Goal: Task Accomplishment & Management: Complete application form

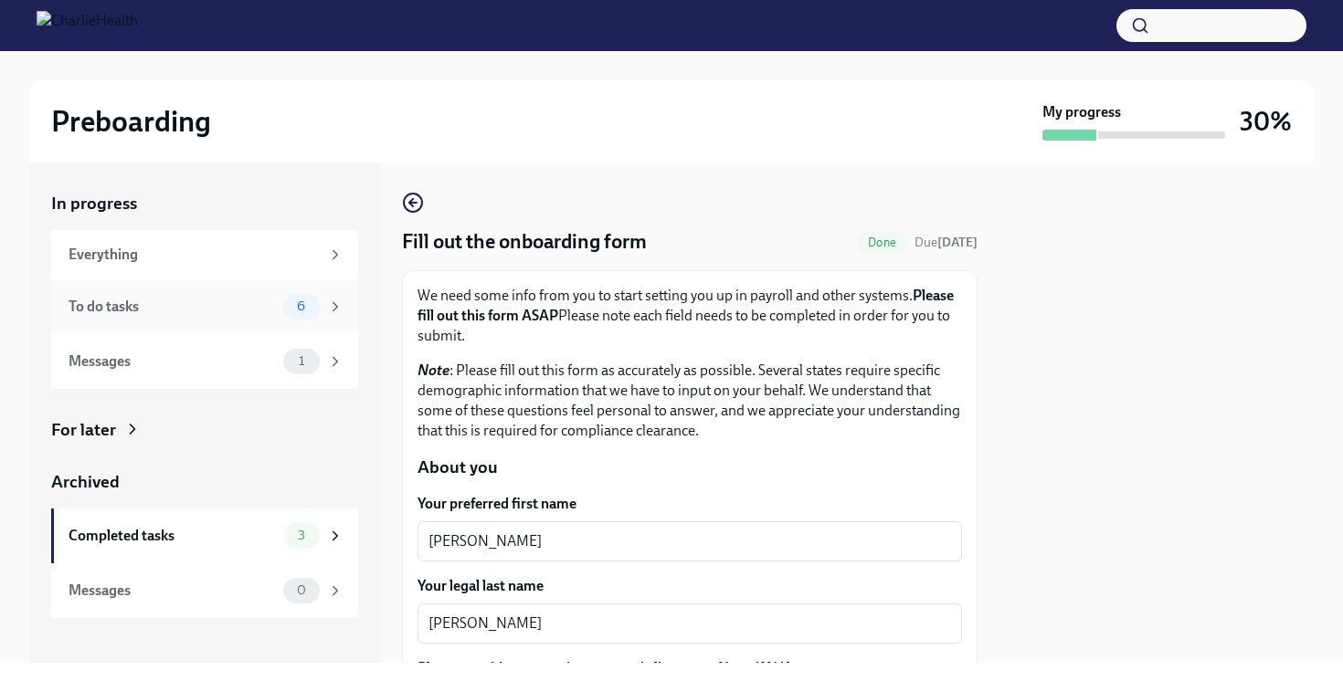
click at [269, 306] on div "To do tasks" at bounding box center [172, 307] width 207 height 20
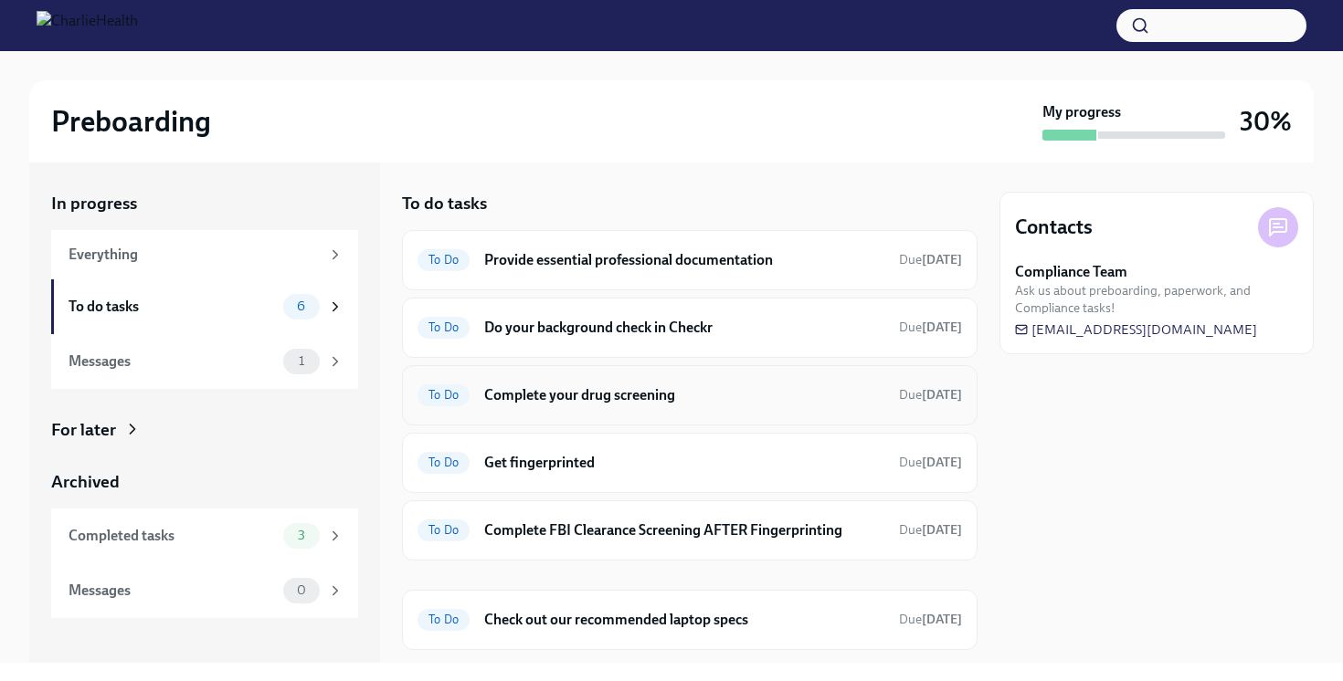
scroll to position [45, 0]
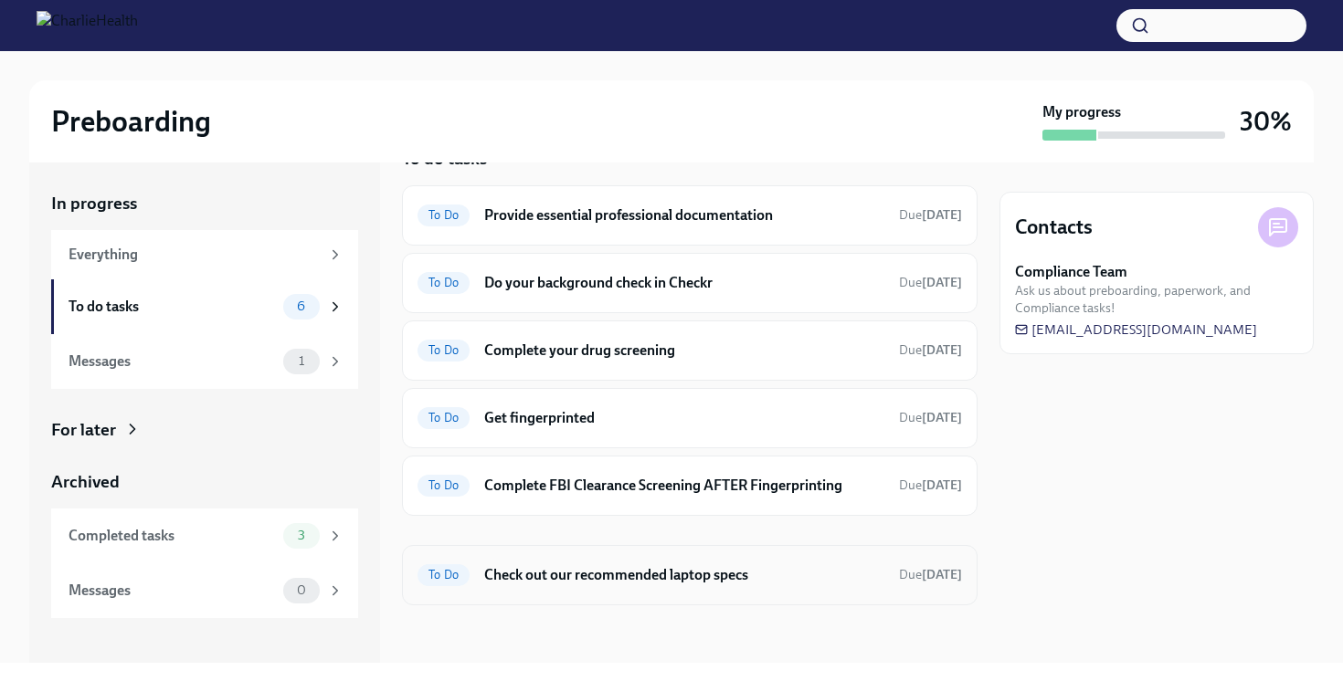
click at [560, 569] on h6 "Check out our recommended laptop specs" at bounding box center [684, 575] width 400 height 20
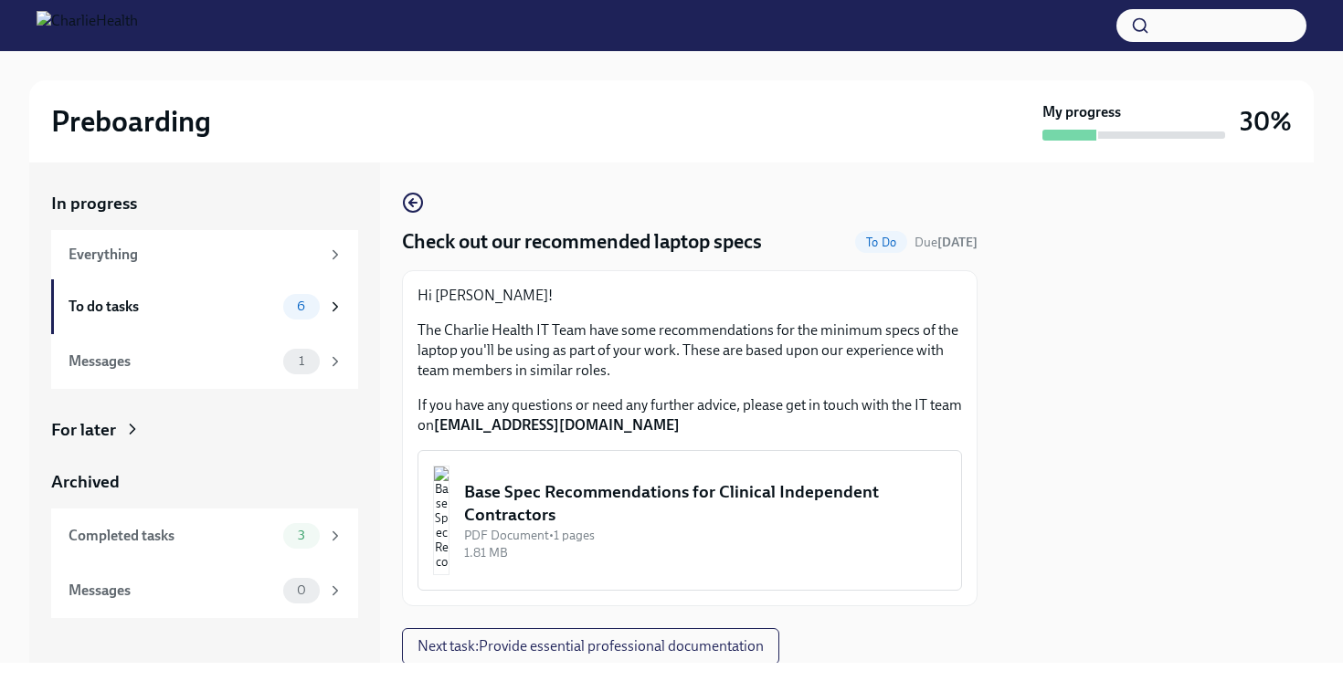
scroll to position [60, 0]
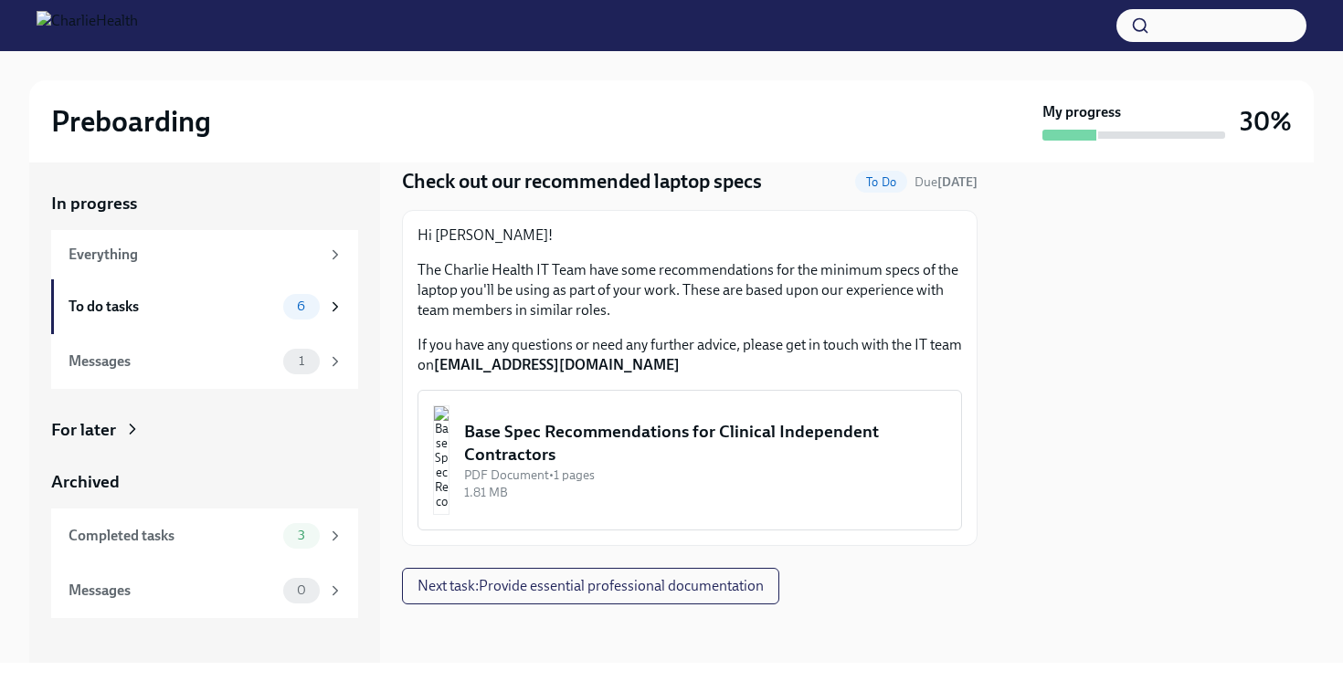
click at [576, 475] on div "PDF Document • 1 pages" at bounding box center [705, 475] width 482 height 17
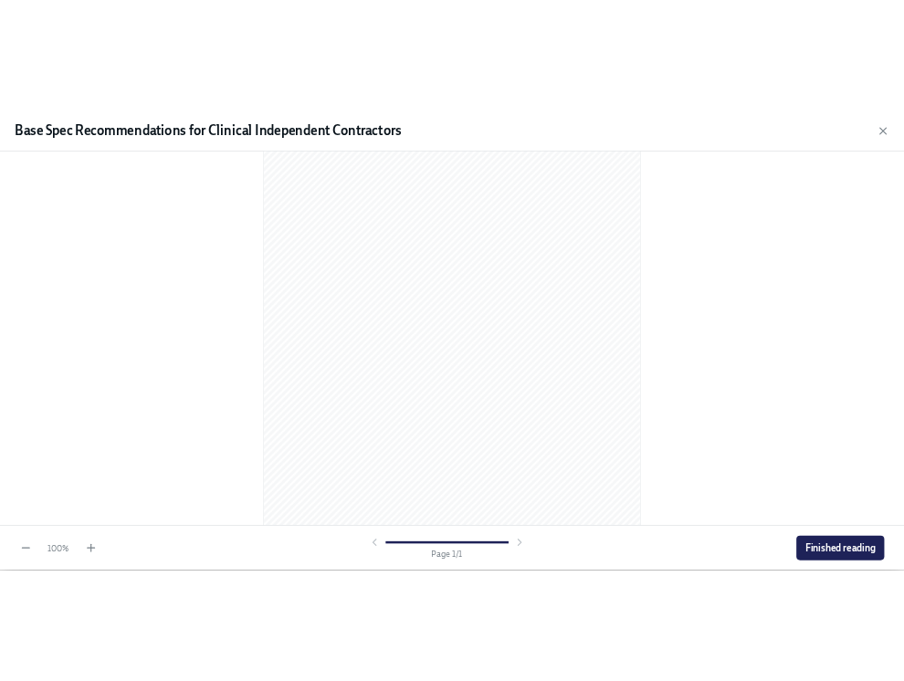
scroll to position [199, 0]
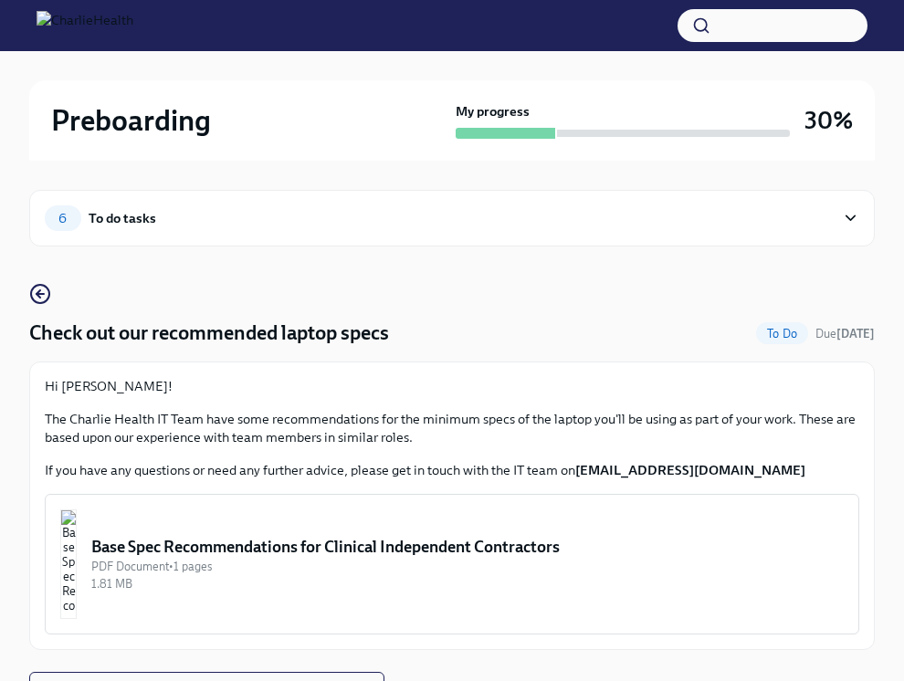
click at [77, 560] on img "button" at bounding box center [68, 565] width 16 height 110
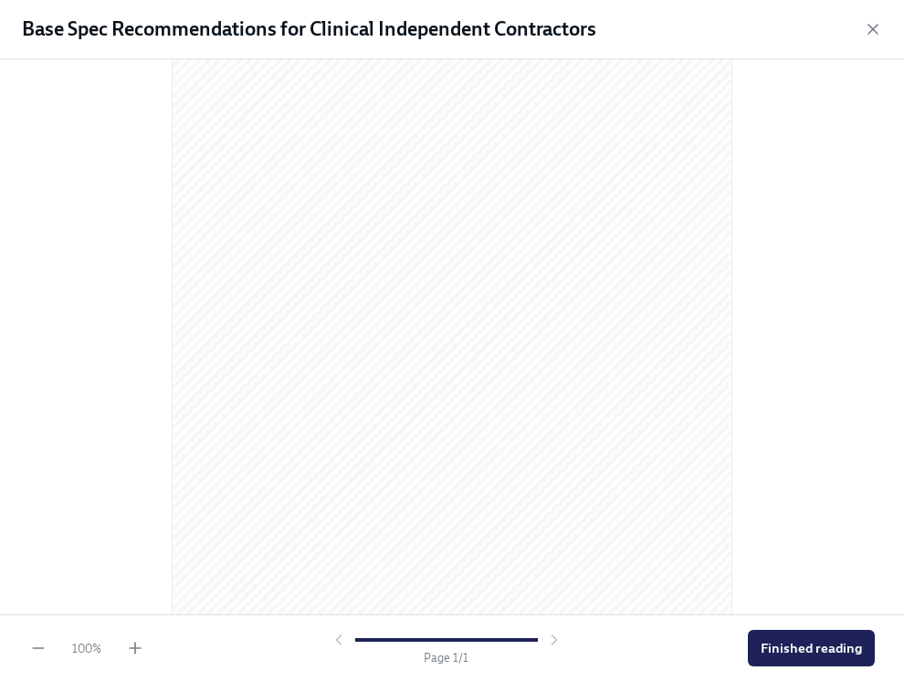
scroll to position [187, 0]
click at [132, 650] on icon "button" at bounding box center [135, 648] width 18 height 18
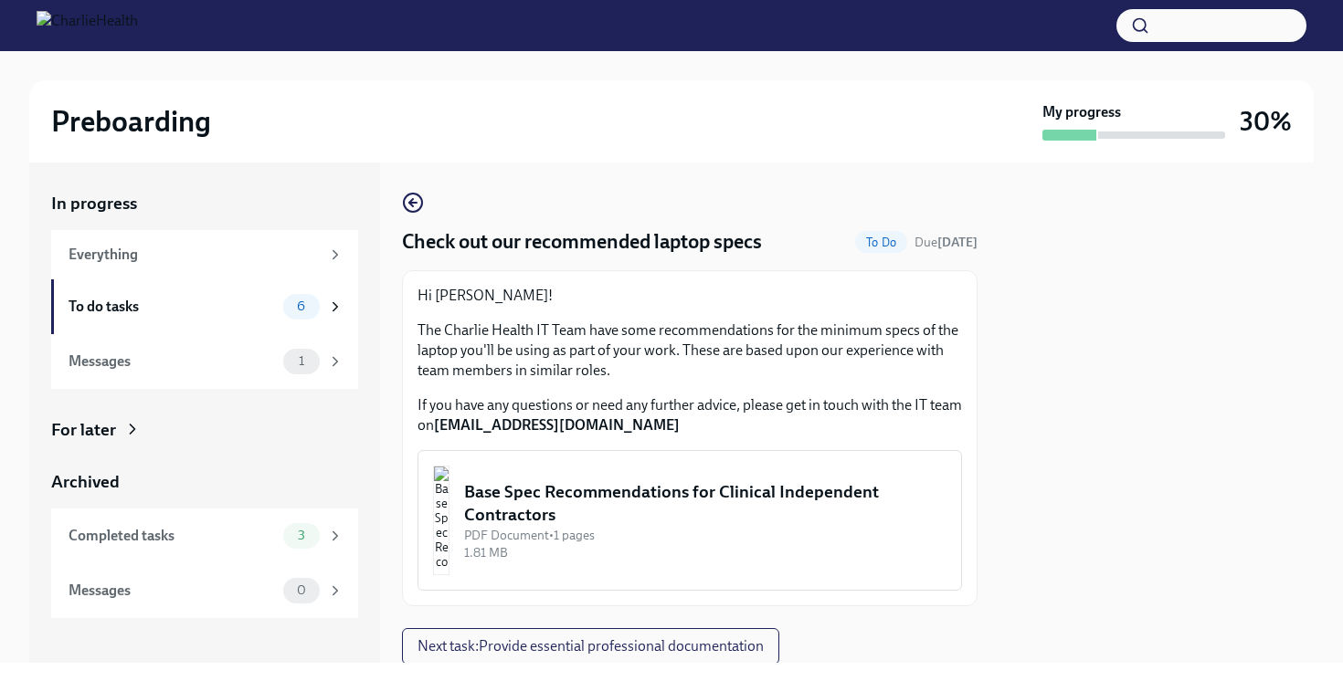
scroll to position [60, 0]
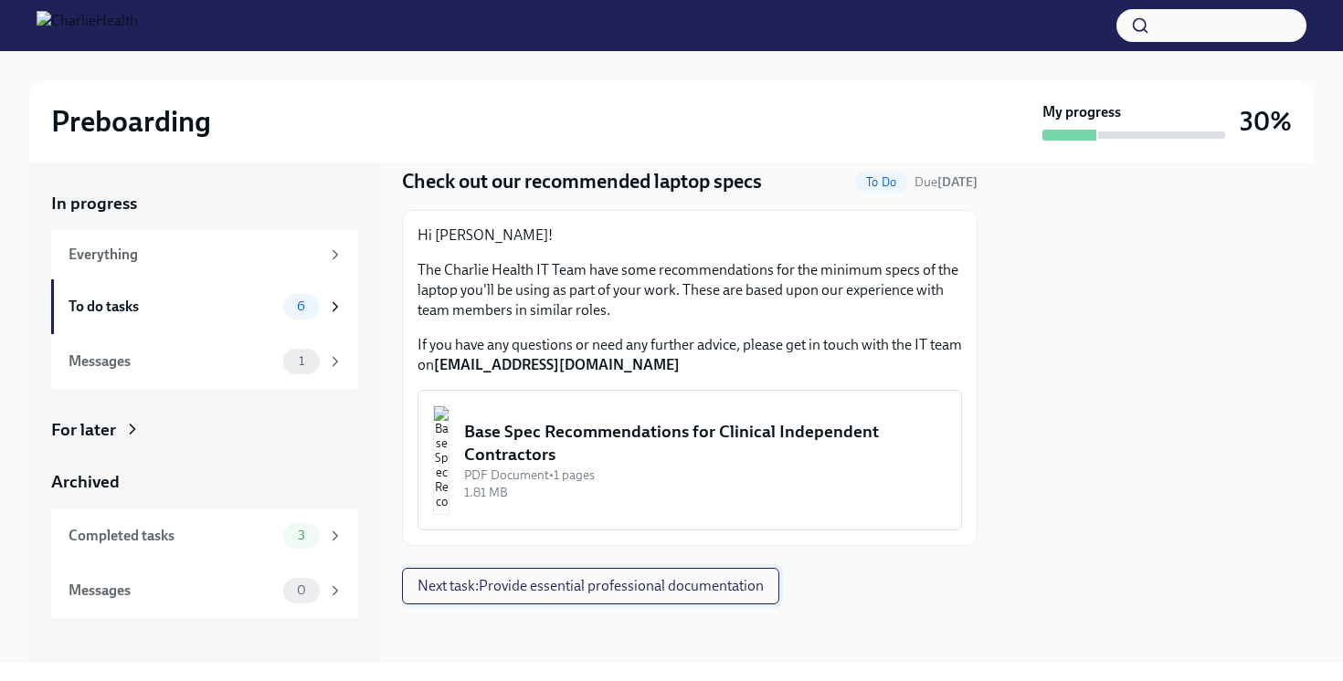
click at [560, 589] on span "Next task : Provide essential professional documentation" at bounding box center [590, 586] width 346 height 18
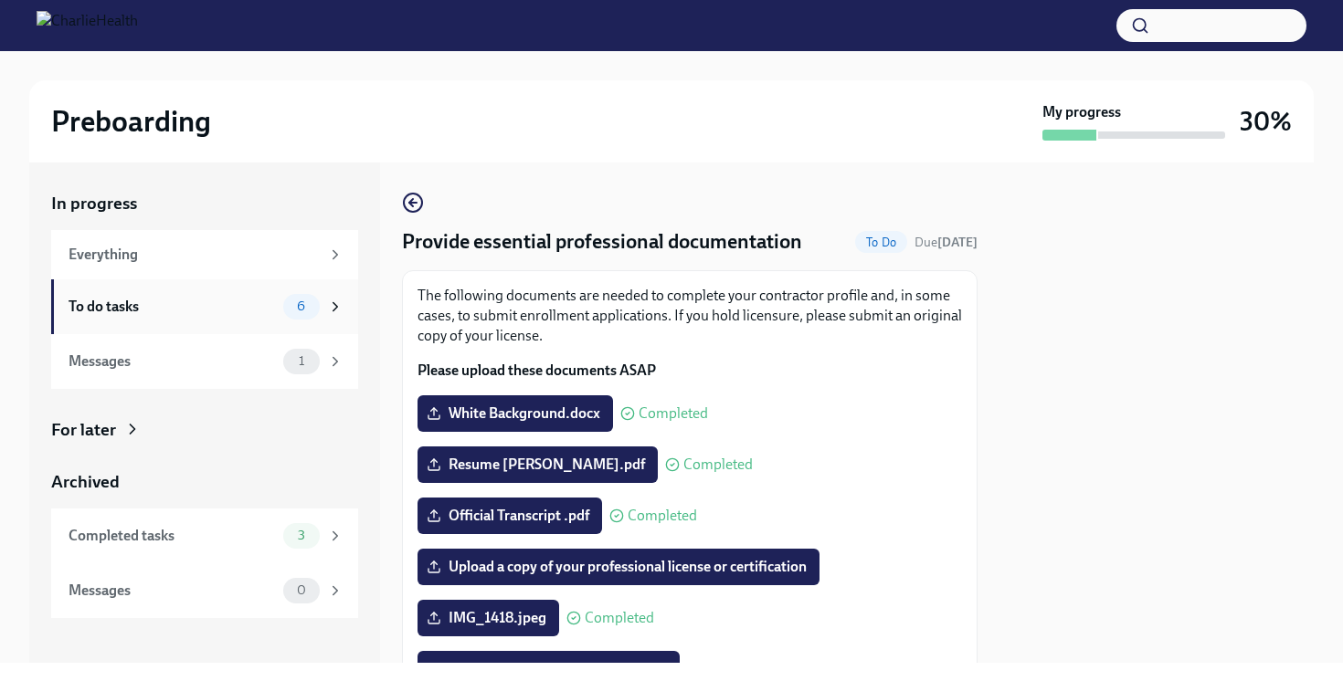
click at [299, 306] on span "6" at bounding box center [301, 307] width 30 height 14
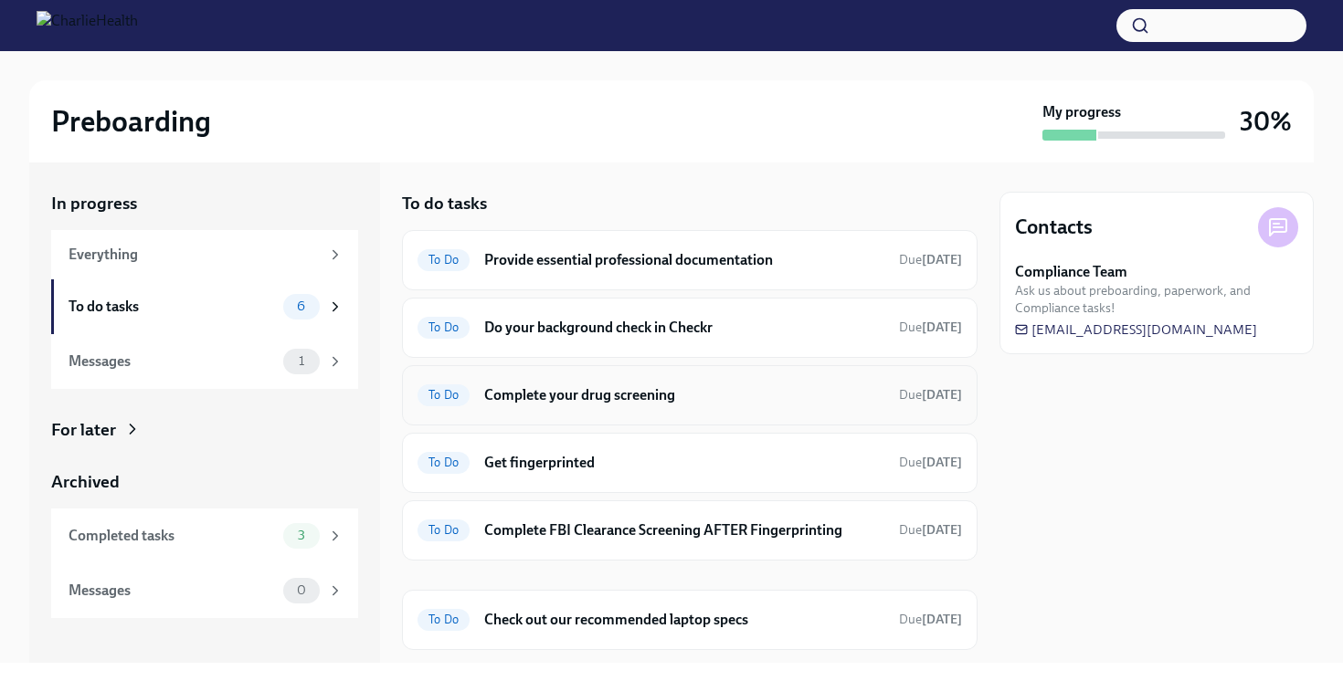
scroll to position [45, 0]
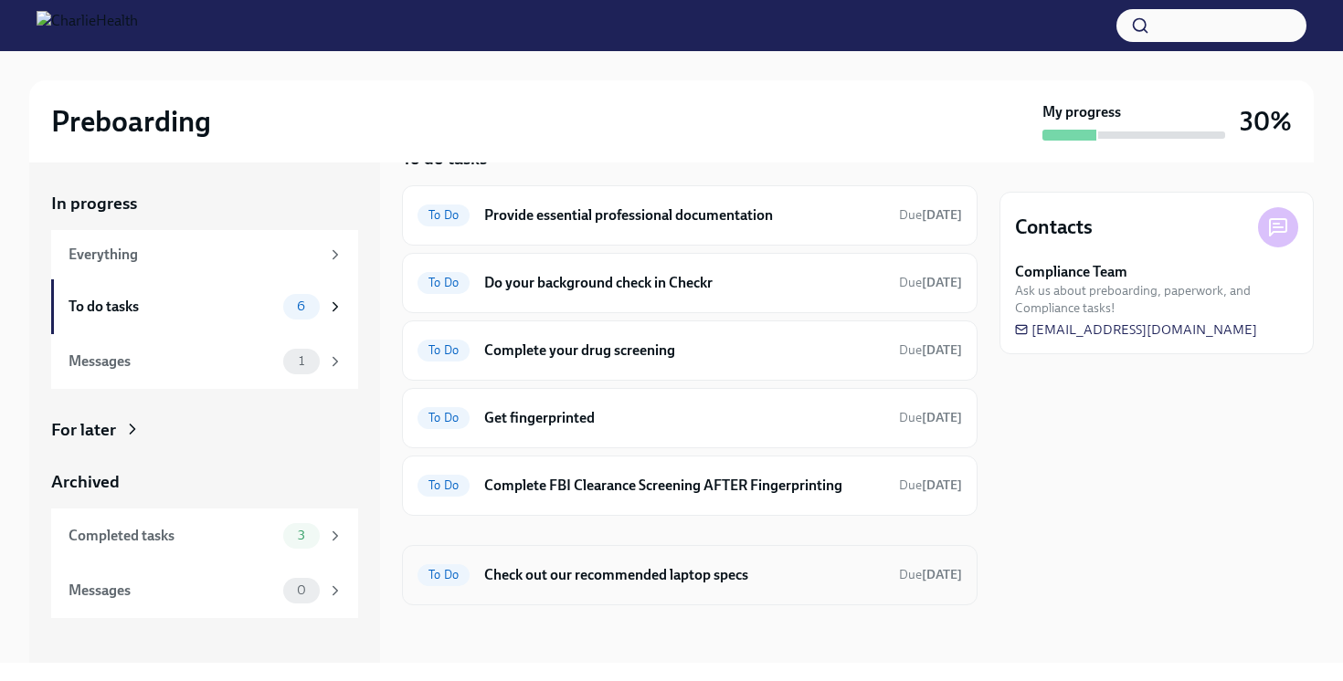
click at [590, 571] on h6 "Check out our recommended laptop specs" at bounding box center [684, 575] width 400 height 20
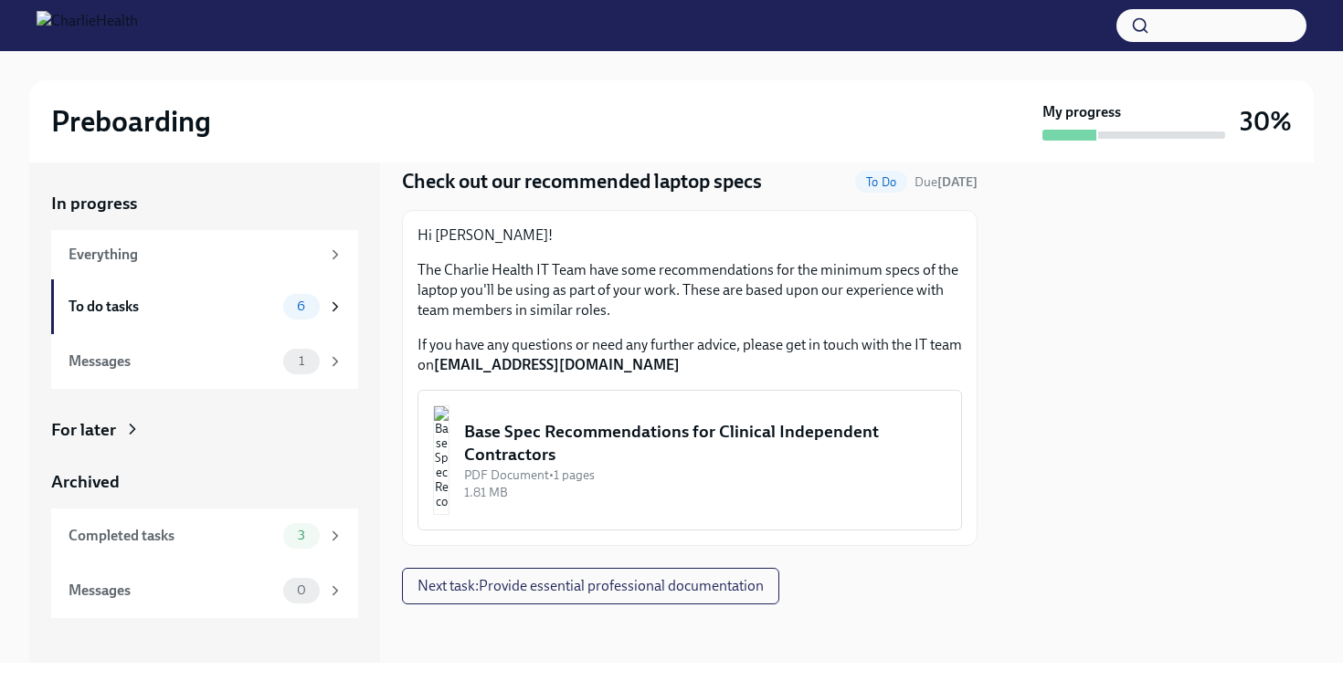
scroll to position [60, 0]
click at [639, 469] on div "PDF Document • 1 pages" at bounding box center [705, 475] width 482 height 17
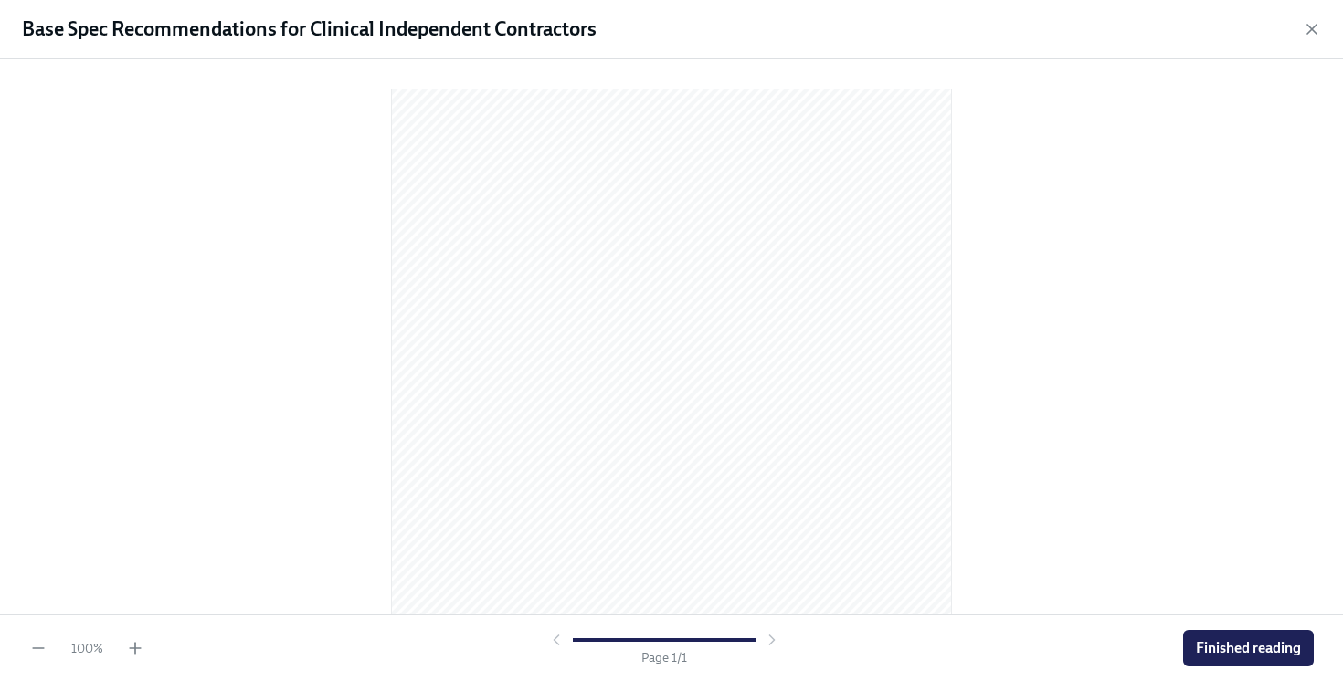
scroll to position [199, 0]
click at [1205, 648] on span "Finished reading" at bounding box center [1248, 648] width 105 height 18
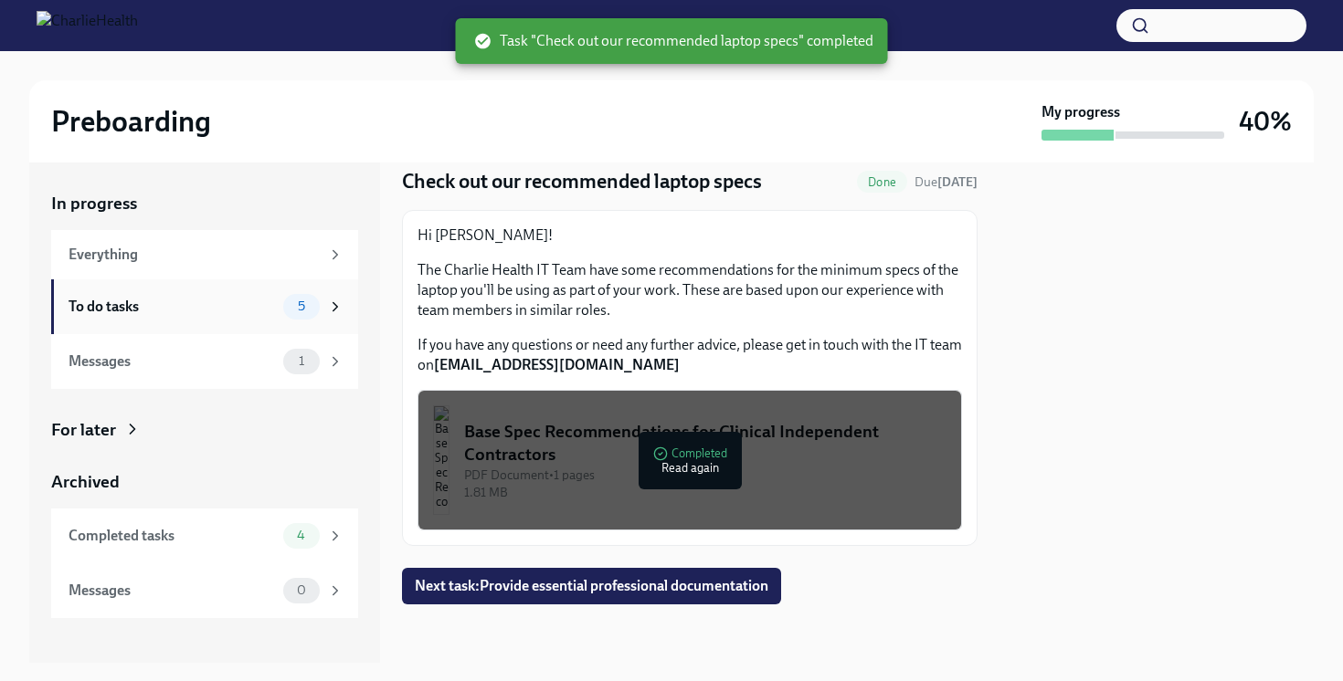
click at [280, 315] on div "To do tasks 5" at bounding box center [206, 307] width 275 height 26
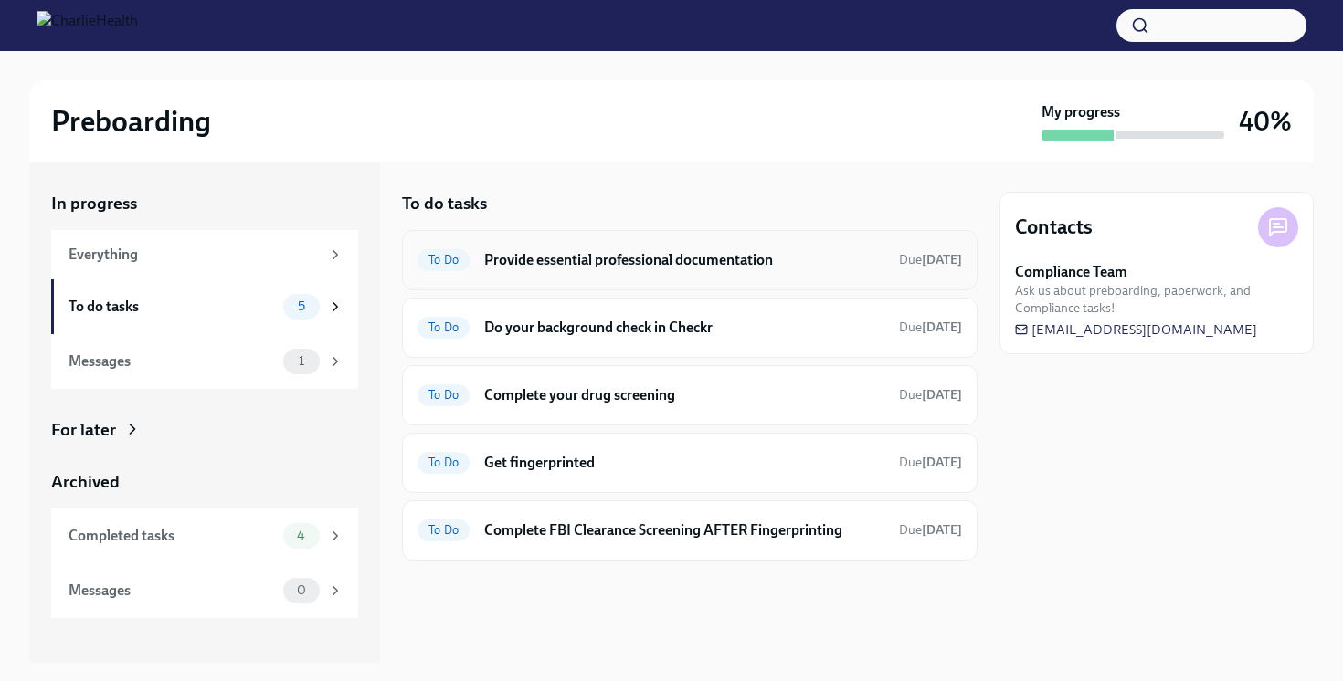
click at [488, 244] on div "To Do Provide essential professional documentation Due [DATE]" at bounding box center [690, 260] width 576 height 60
click at [467, 267] on div "To Do Provide essential professional documentation Due [DATE]" at bounding box center [689, 260] width 544 height 29
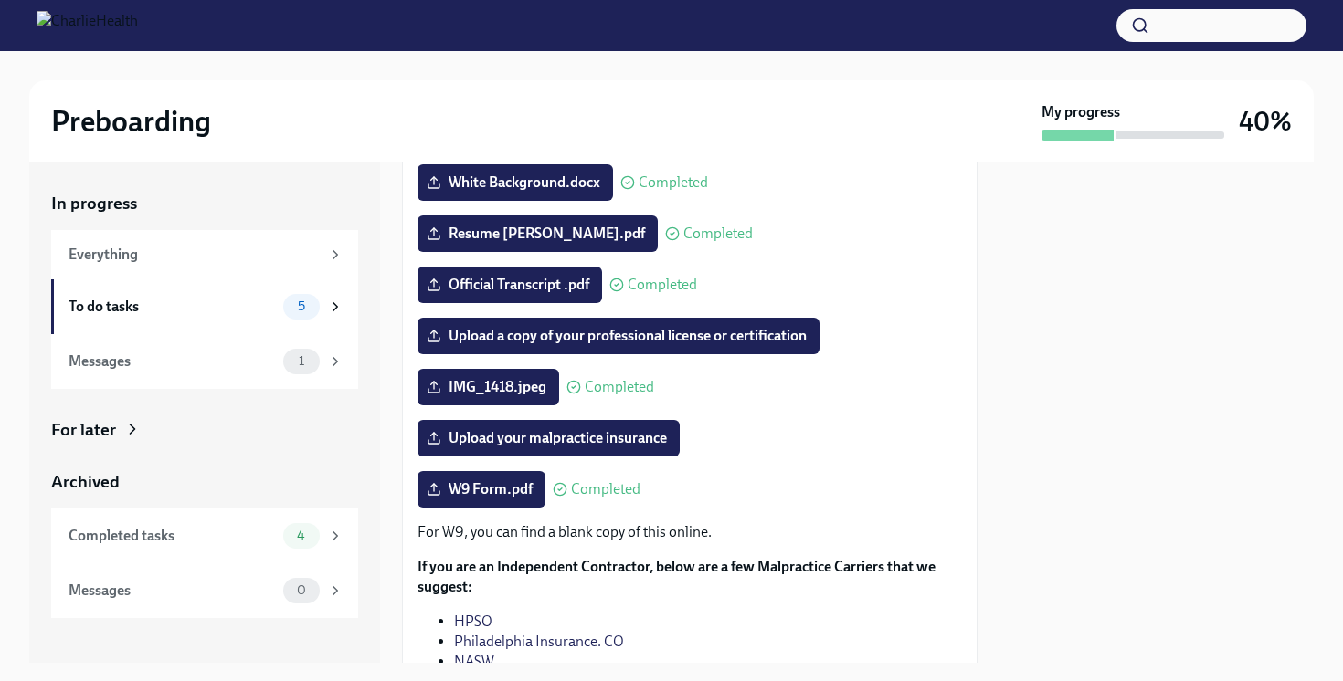
scroll to position [233, 0]
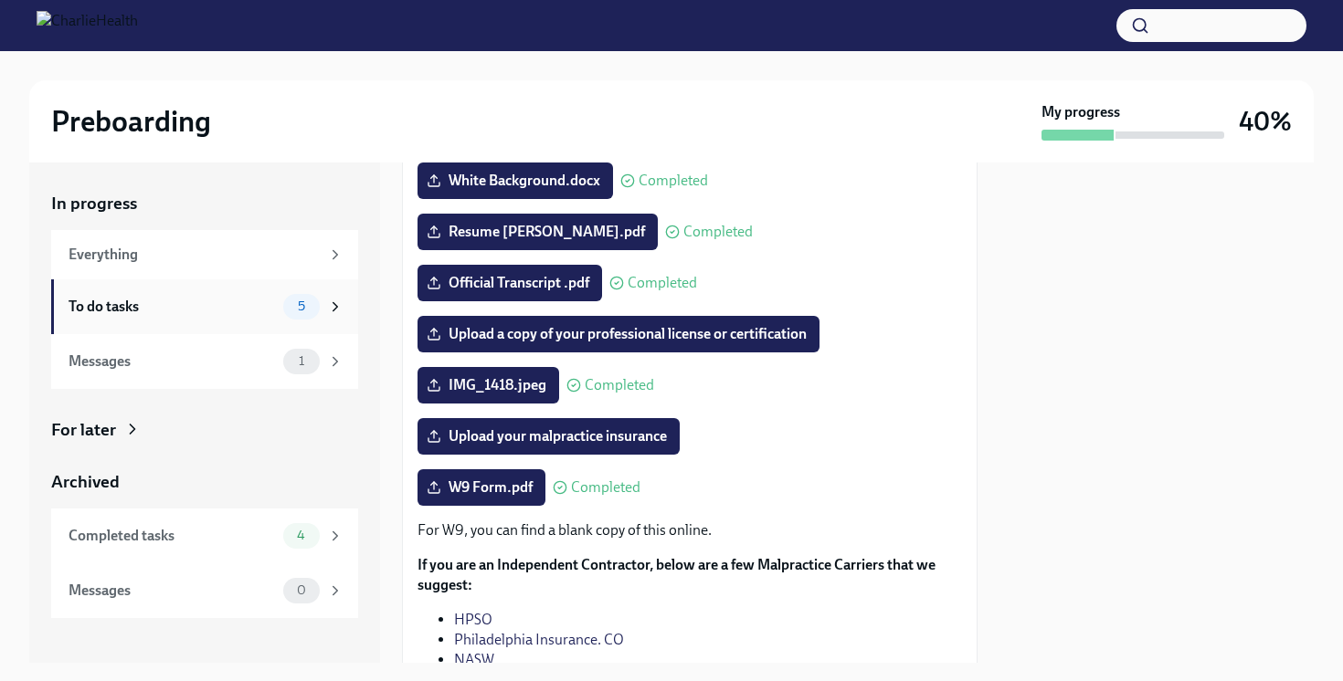
click at [258, 298] on div "To do tasks" at bounding box center [172, 307] width 207 height 20
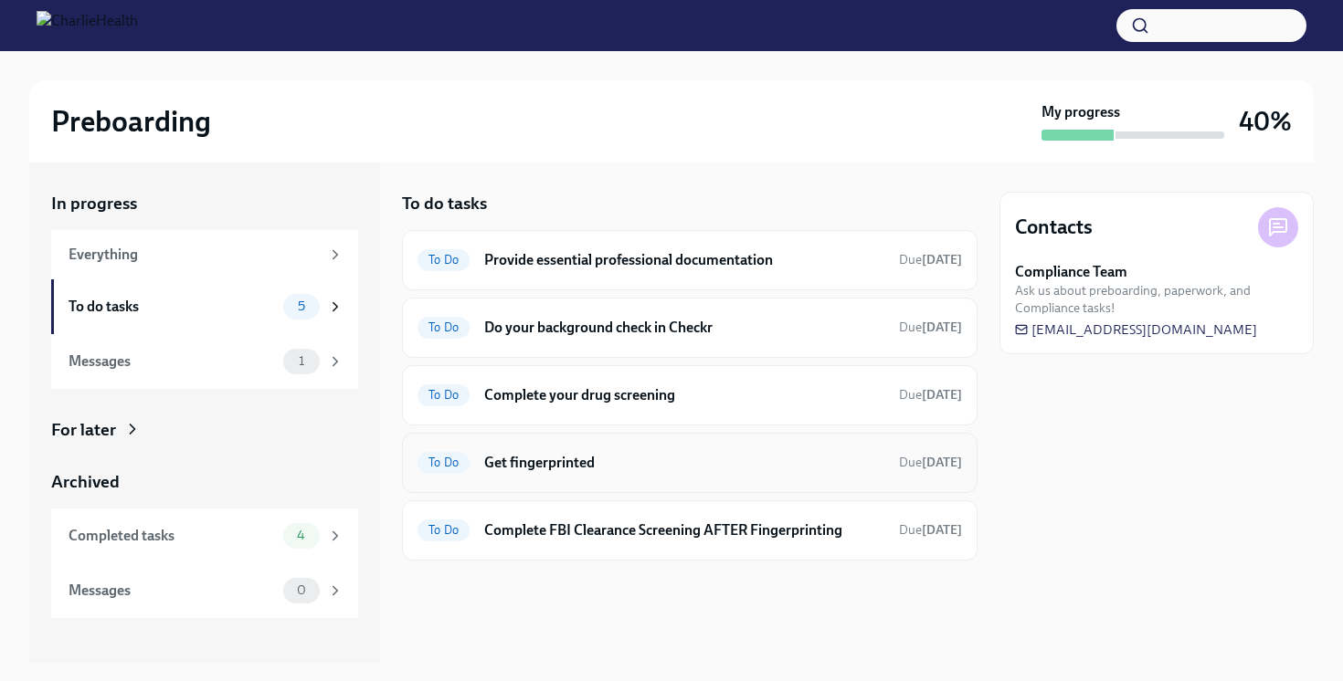
click at [499, 471] on h6 "Get fingerprinted" at bounding box center [684, 463] width 400 height 20
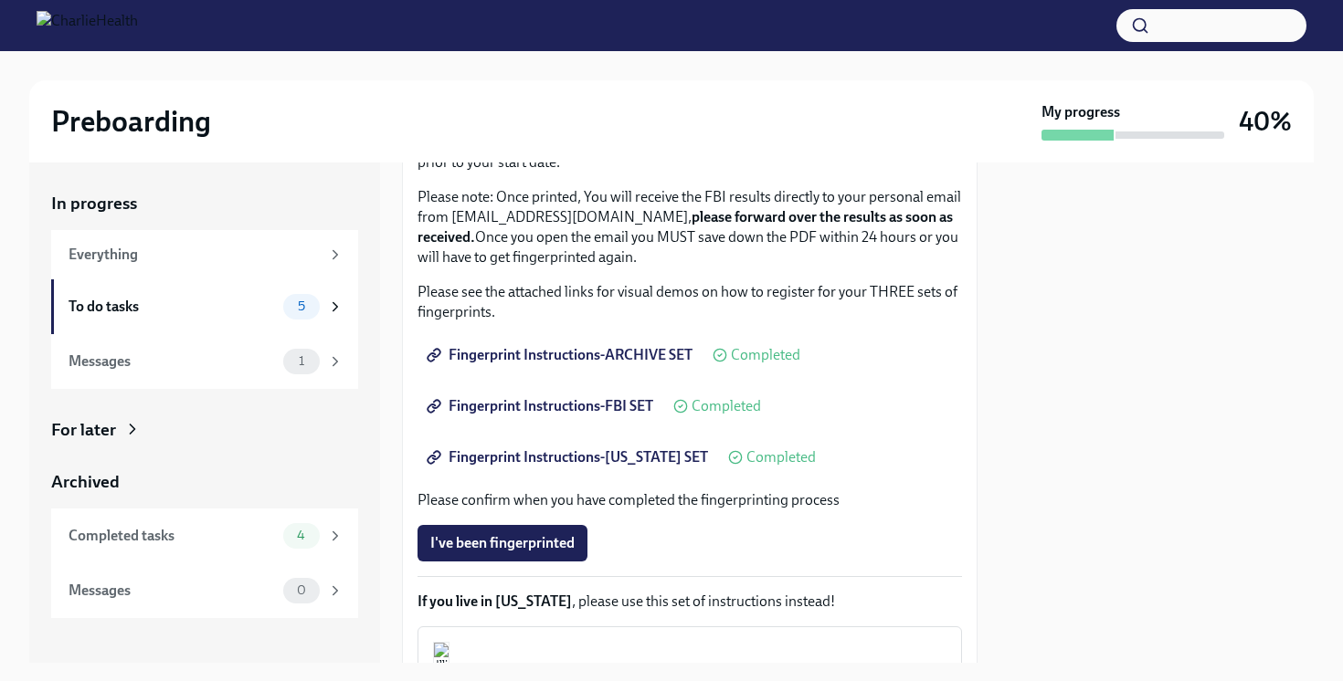
scroll to position [272, 0]
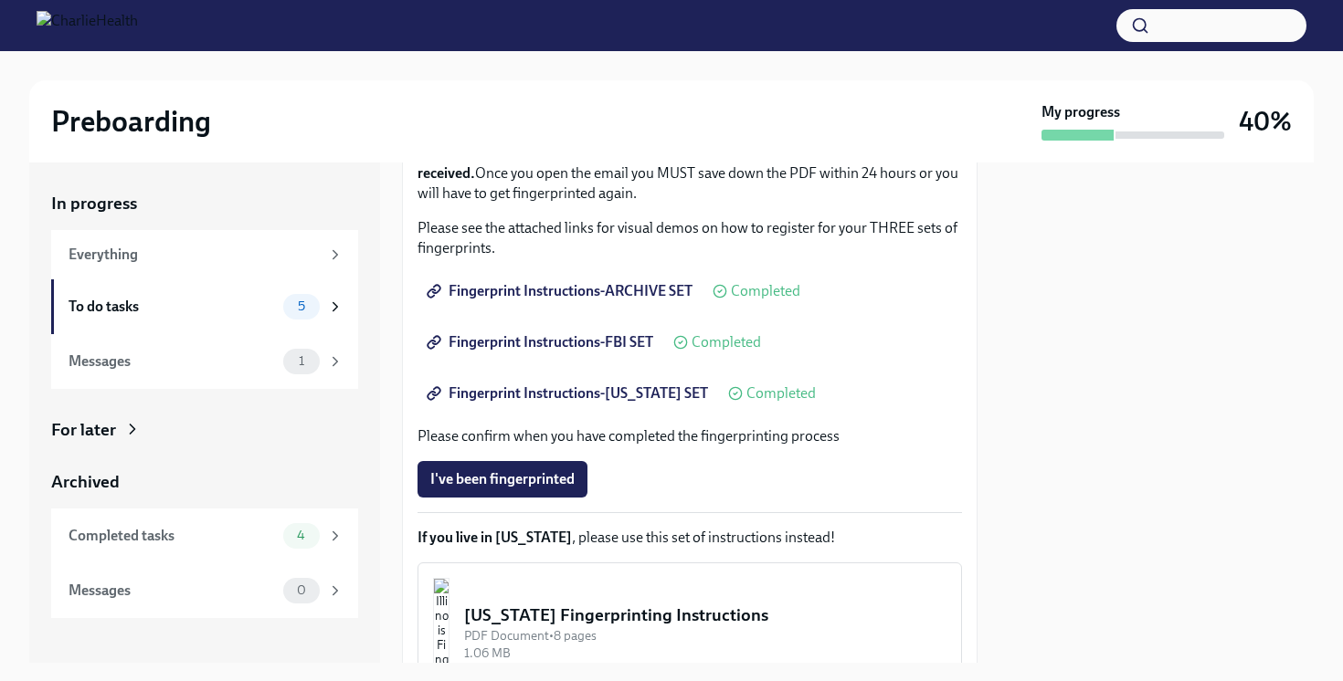
click at [604, 392] on span "Fingerprint Instructions-[US_STATE] SET" at bounding box center [569, 394] width 278 height 18
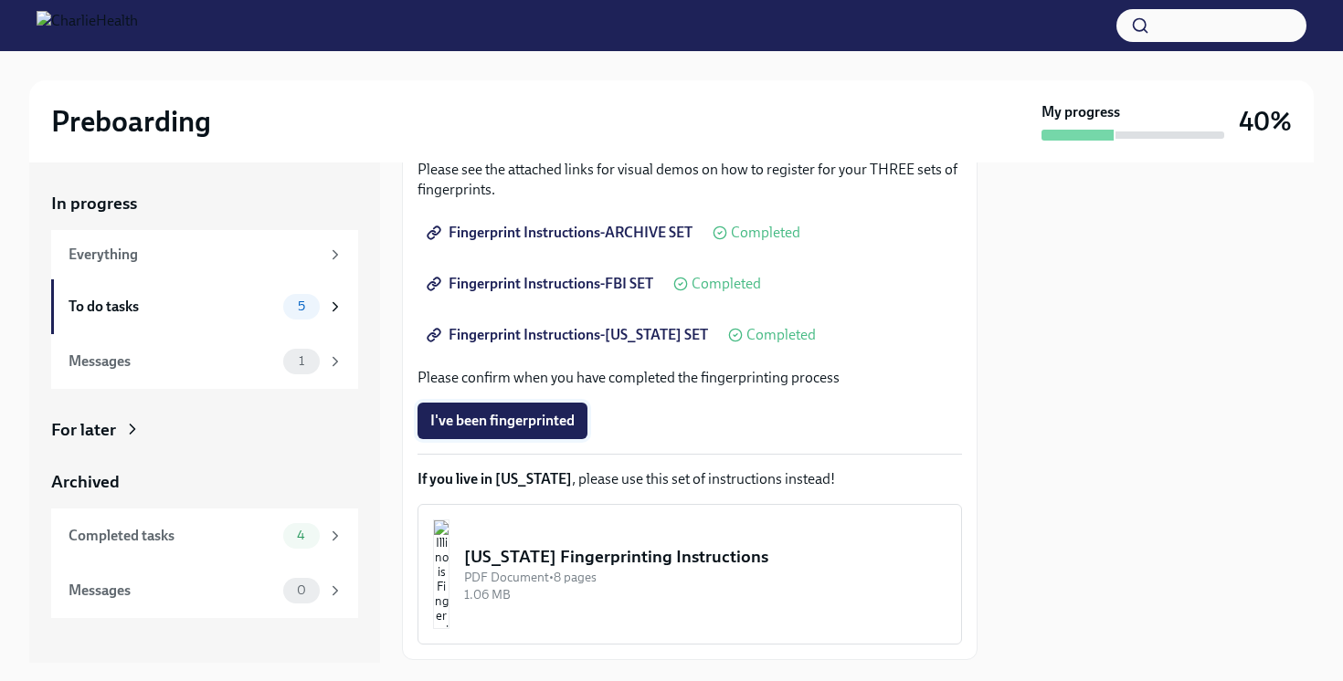
scroll to position [307, 0]
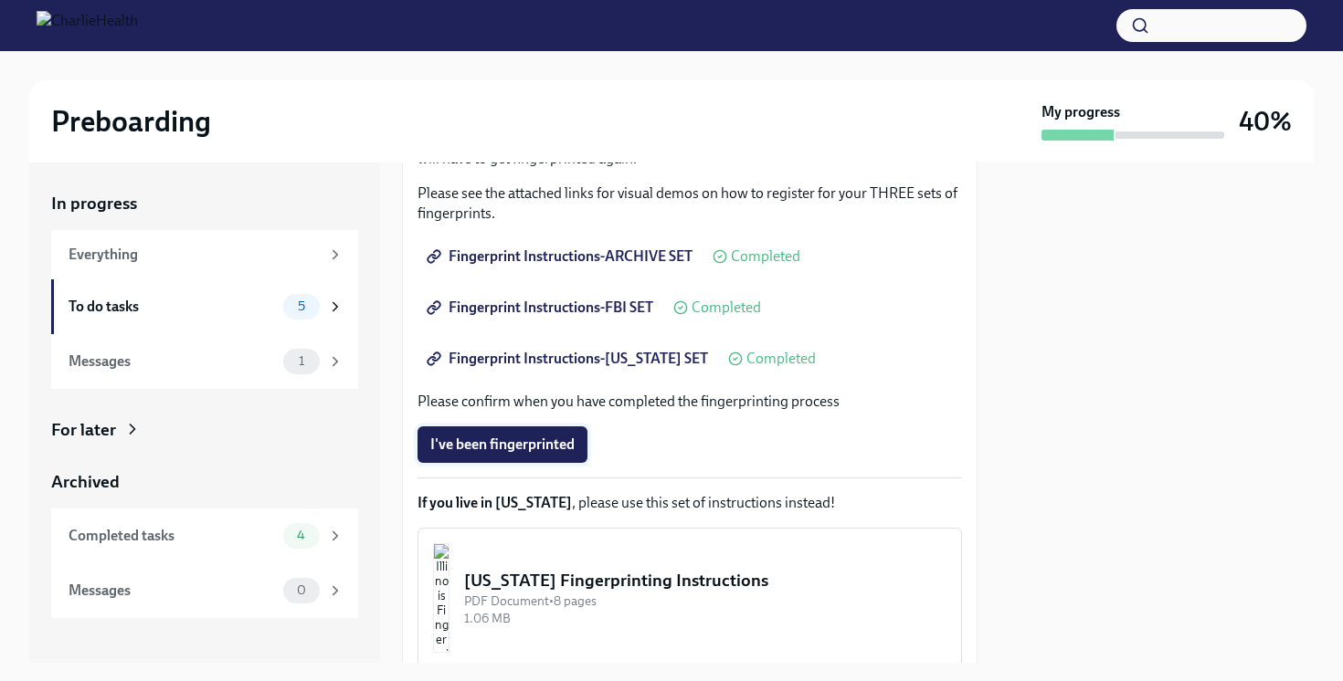
click at [512, 444] on span "I've been fingerprinted" at bounding box center [502, 445] width 144 height 18
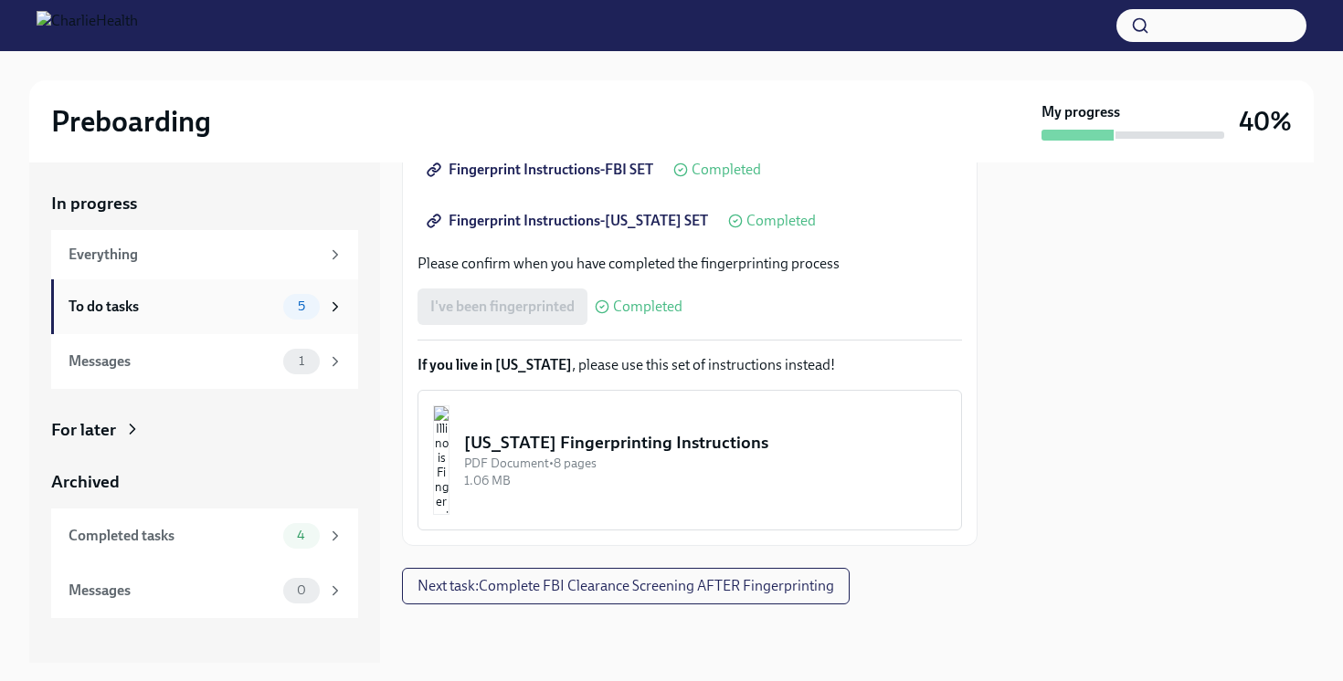
click at [314, 309] on span "5" at bounding box center [301, 307] width 29 height 14
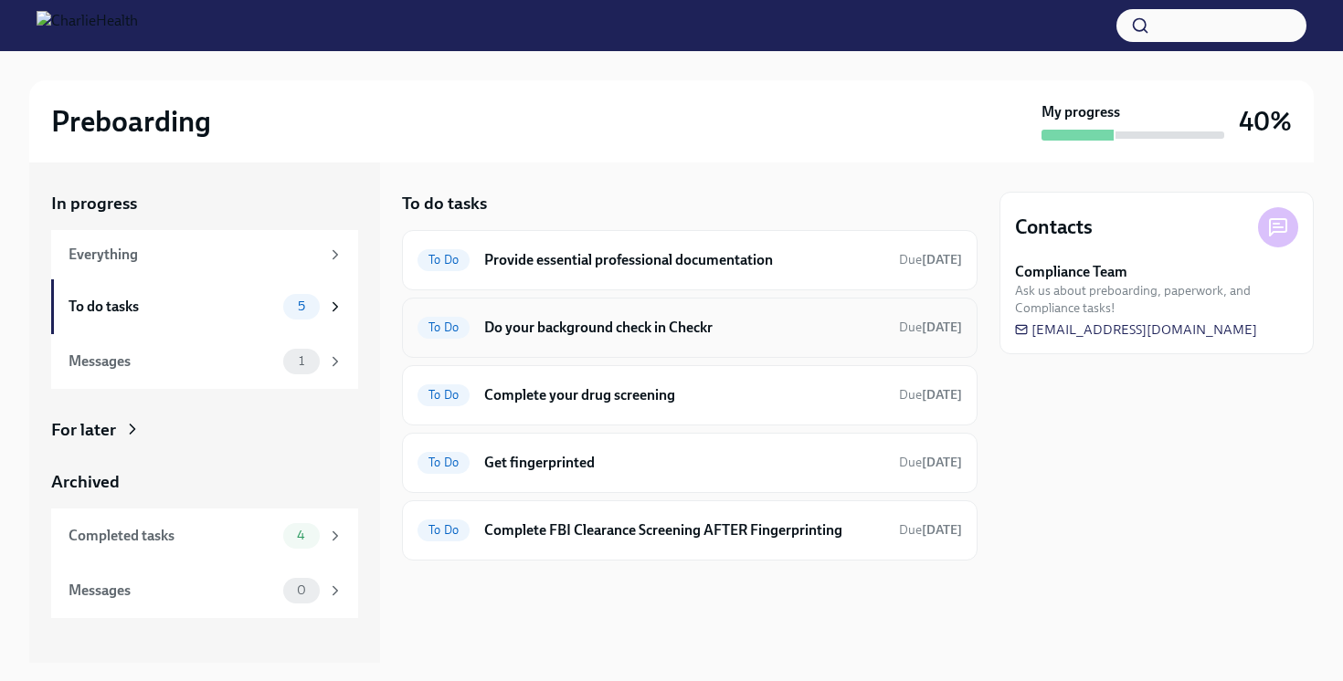
click at [698, 333] on h6 "Do your background check in Checkr" at bounding box center [684, 328] width 400 height 20
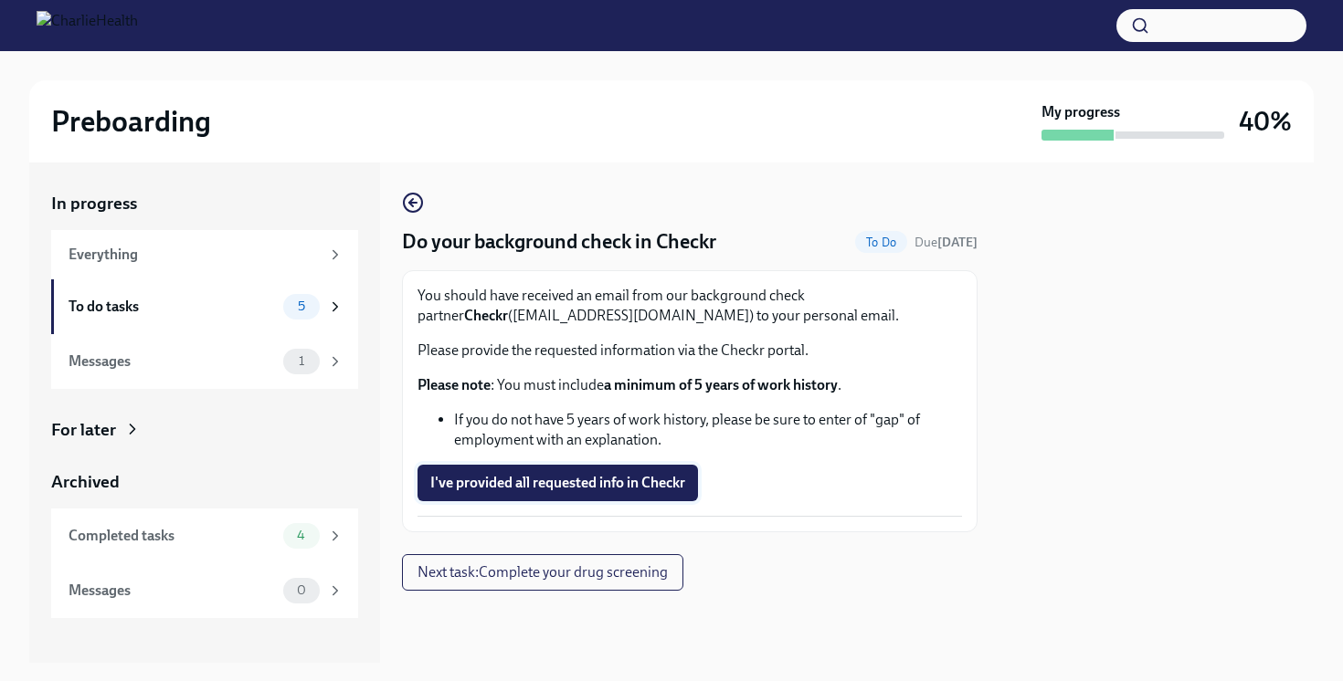
click at [513, 481] on span "I've provided all requested info in Checkr" at bounding box center [557, 483] width 255 height 18
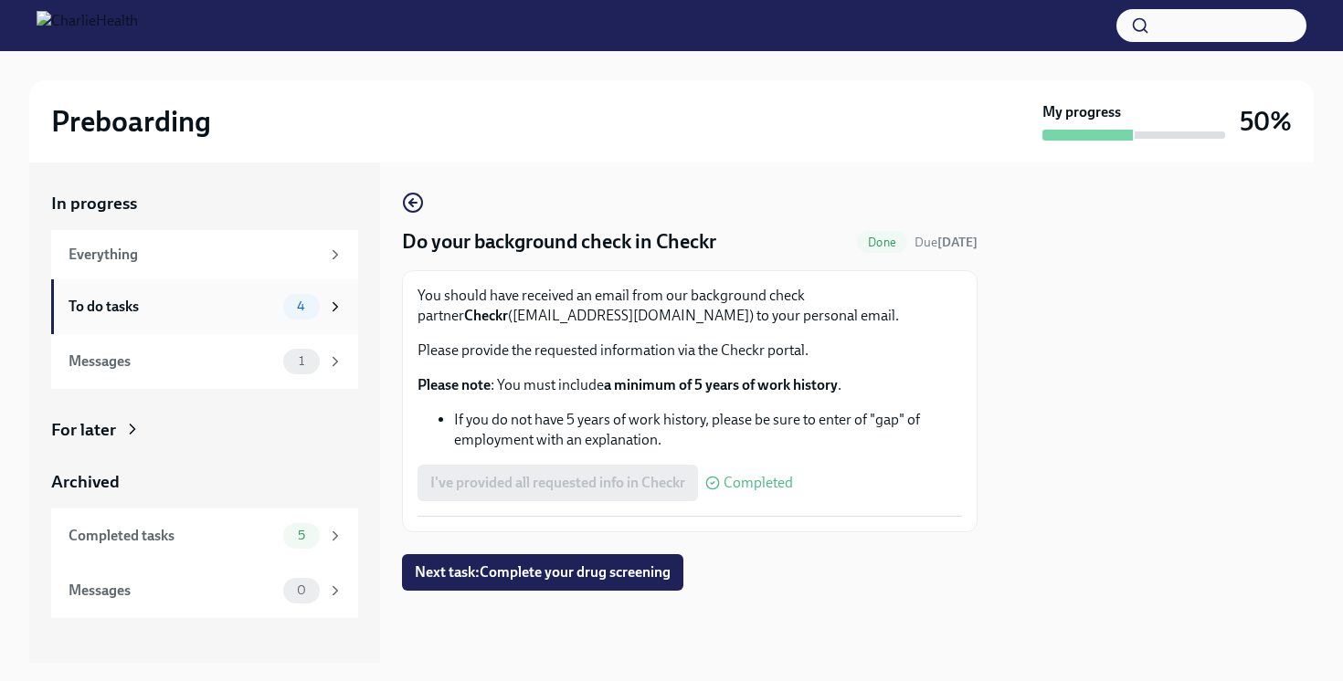
click at [280, 299] on div "To do tasks 4" at bounding box center [206, 307] width 275 height 26
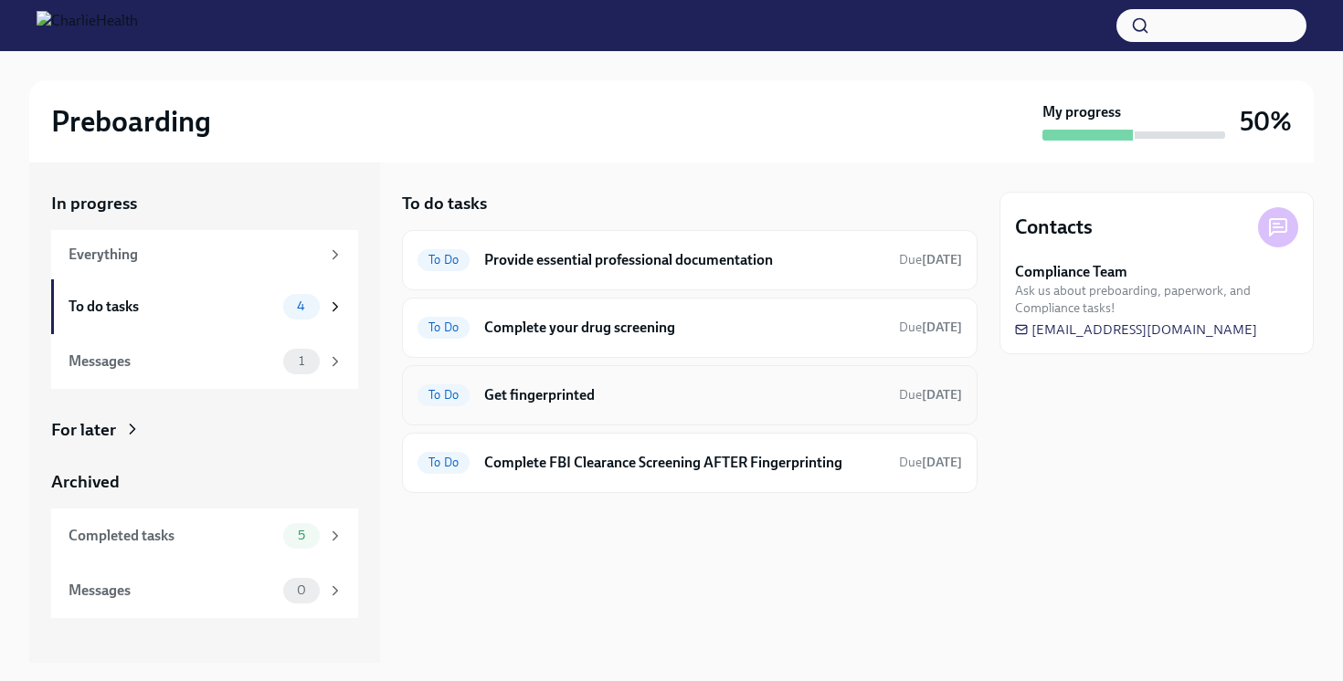
click at [626, 398] on h6 "Get fingerprinted" at bounding box center [684, 396] width 400 height 20
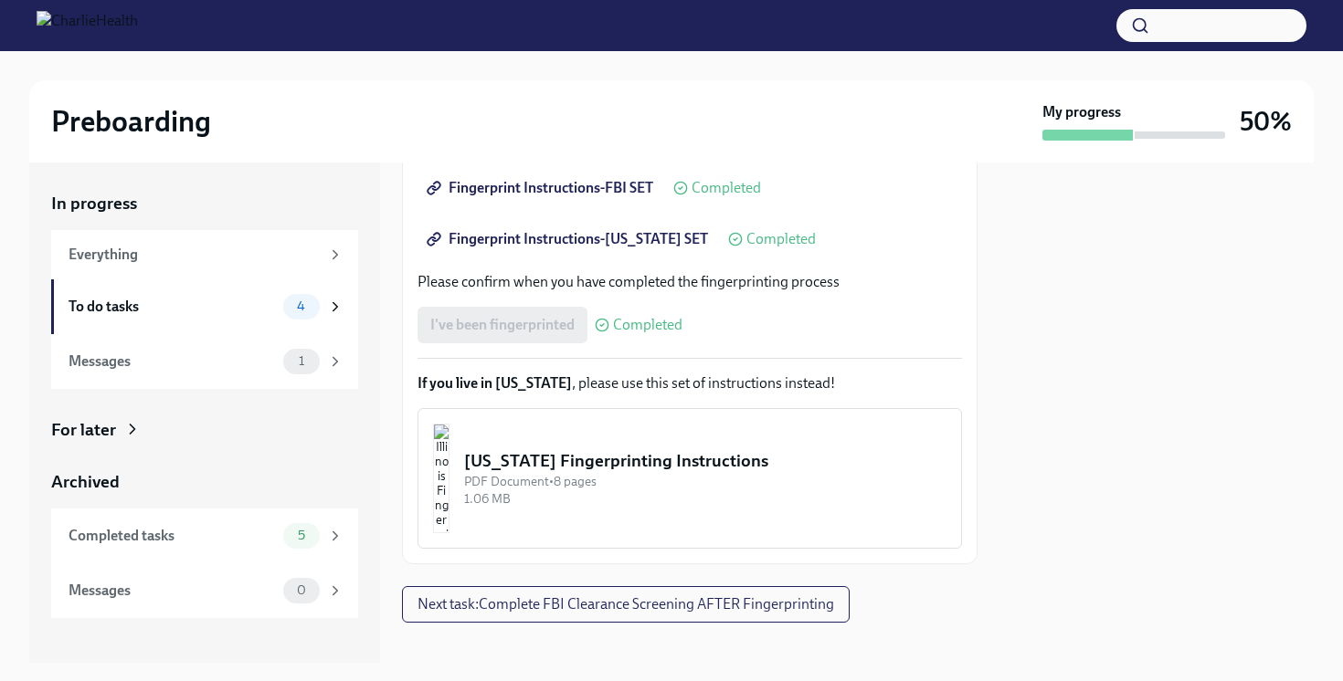
scroll to position [445, 0]
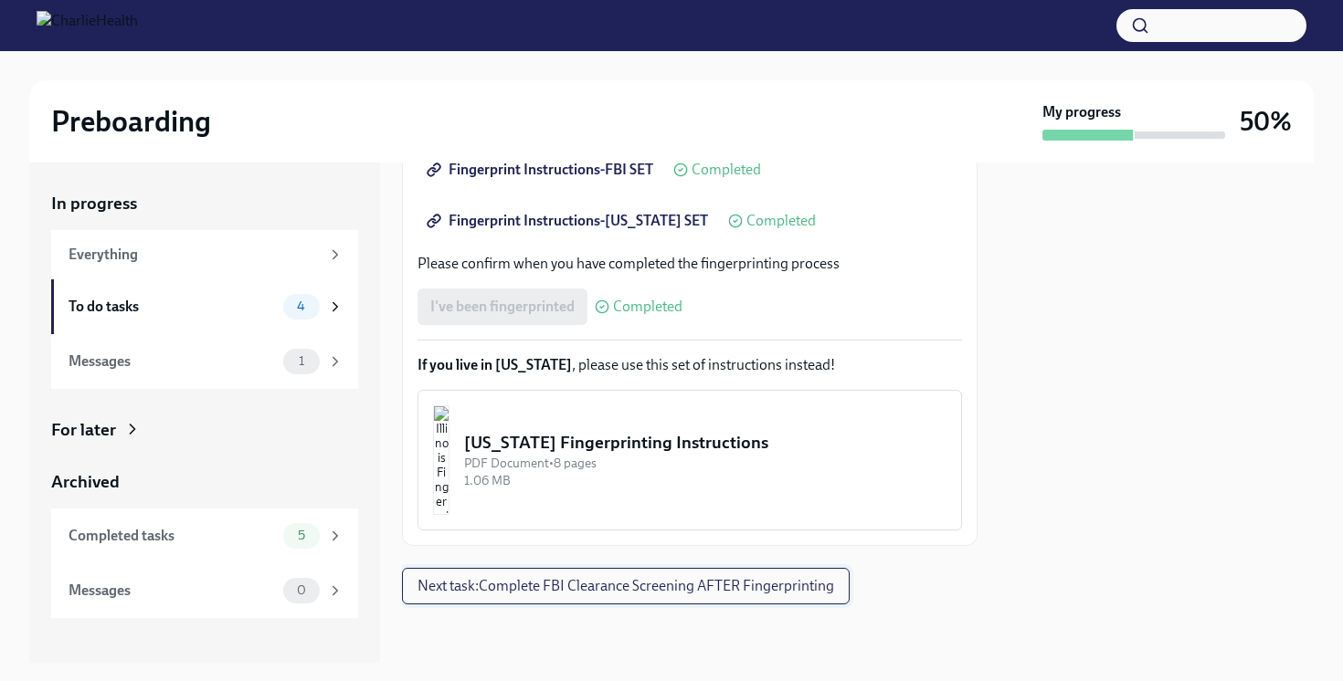
click at [547, 592] on span "Next task : Complete FBI Clearance Screening AFTER Fingerprinting" at bounding box center [625, 586] width 417 height 18
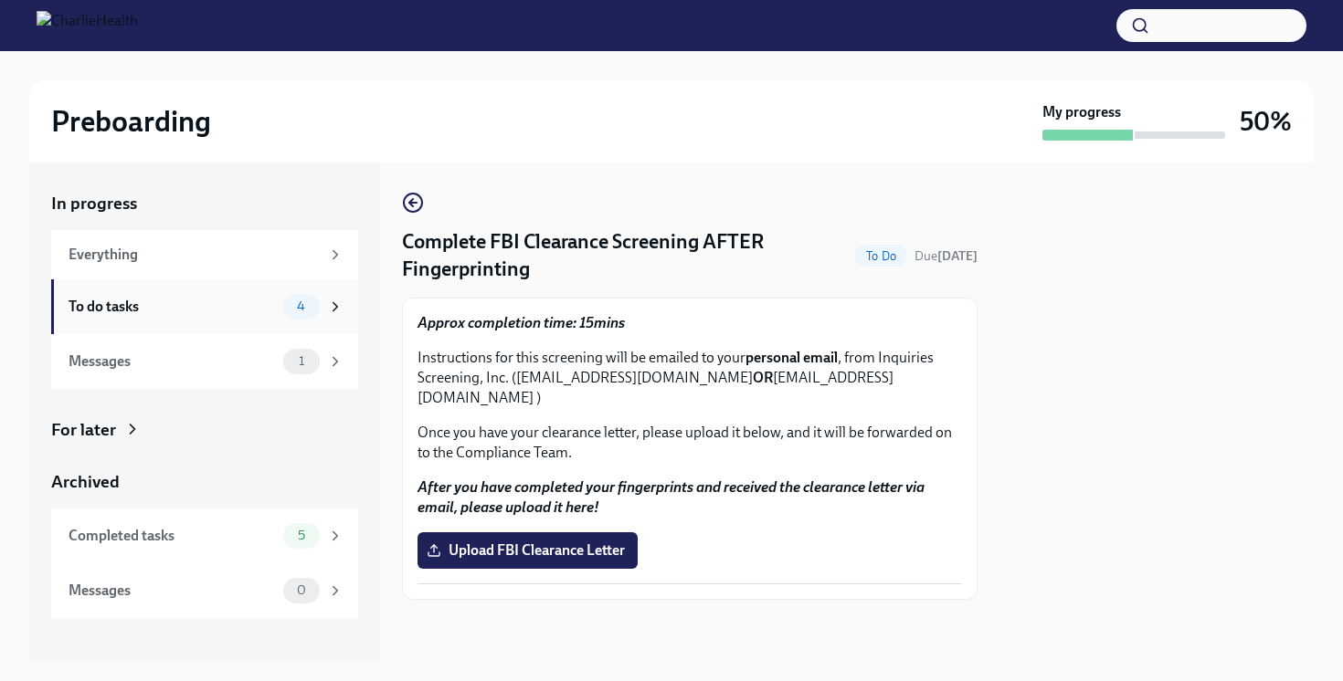
click at [210, 292] on div "To do tasks 4" at bounding box center [204, 307] width 307 height 55
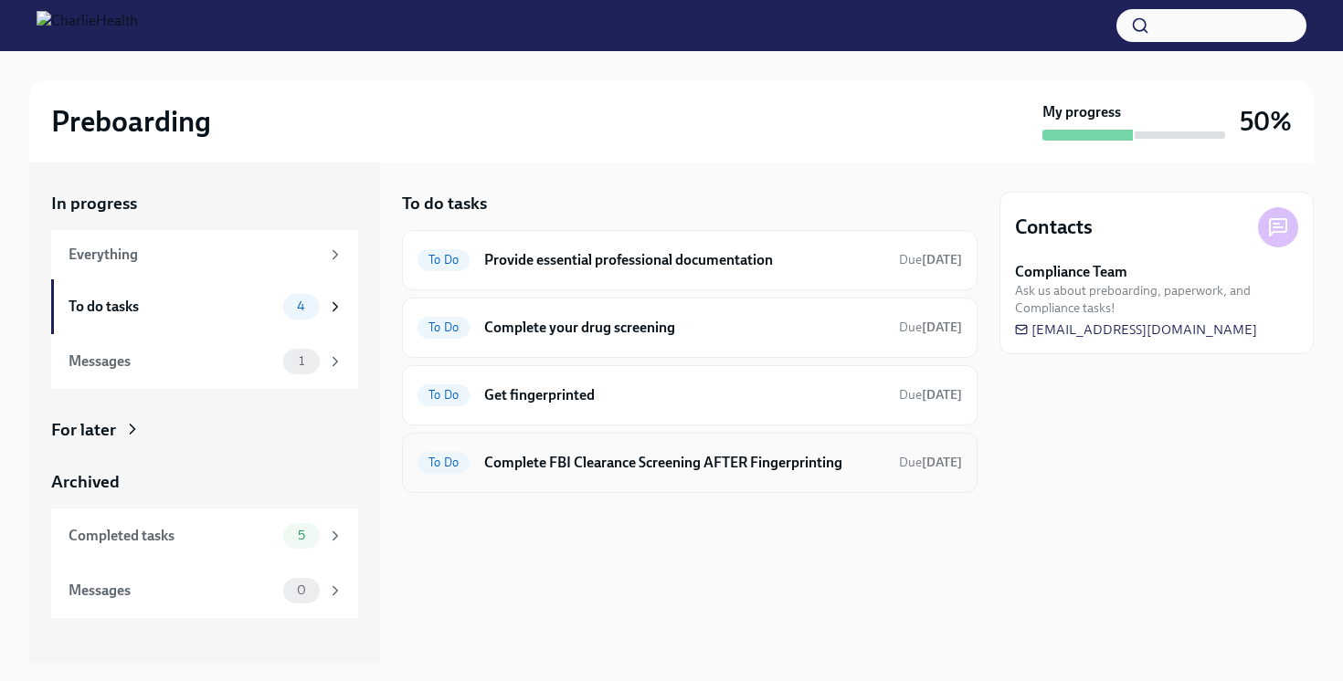
click at [540, 472] on div "To Do Complete FBI Clearance Screening AFTER Fingerprinting Due [DATE]" at bounding box center [689, 463] width 544 height 29
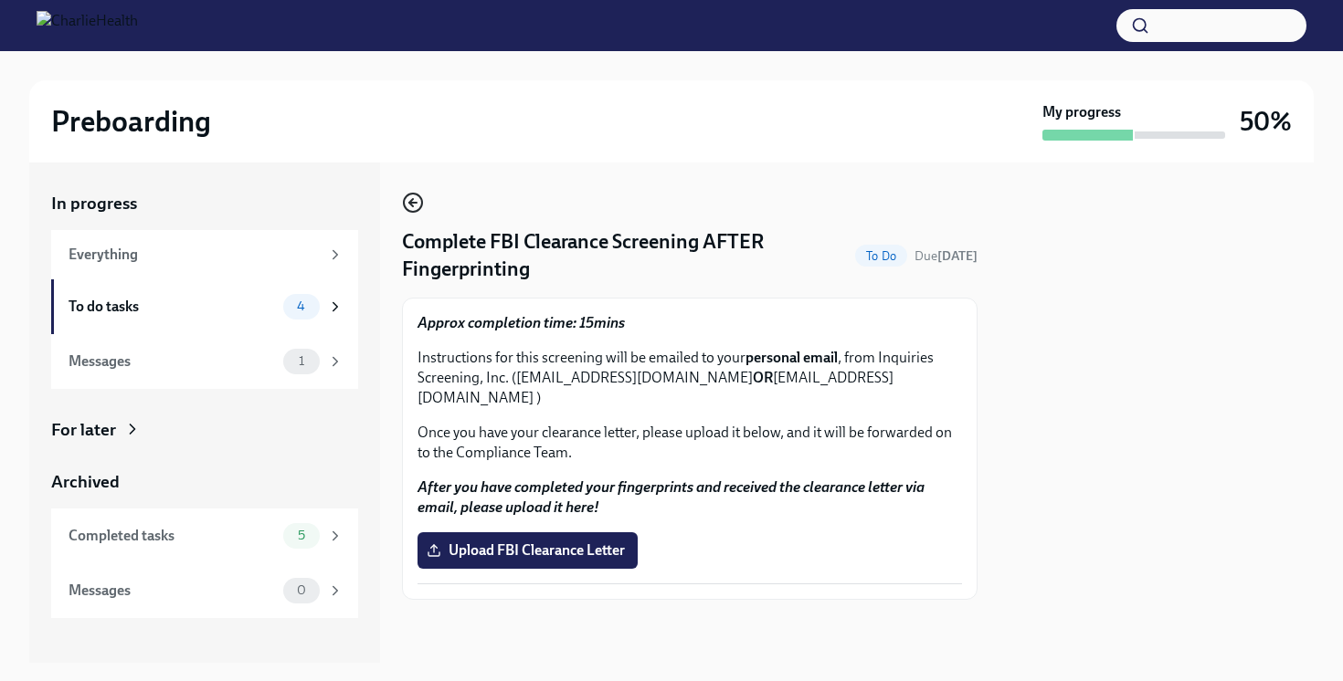
click at [413, 203] on icon "button" at bounding box center [412, 203] width 7 height 0
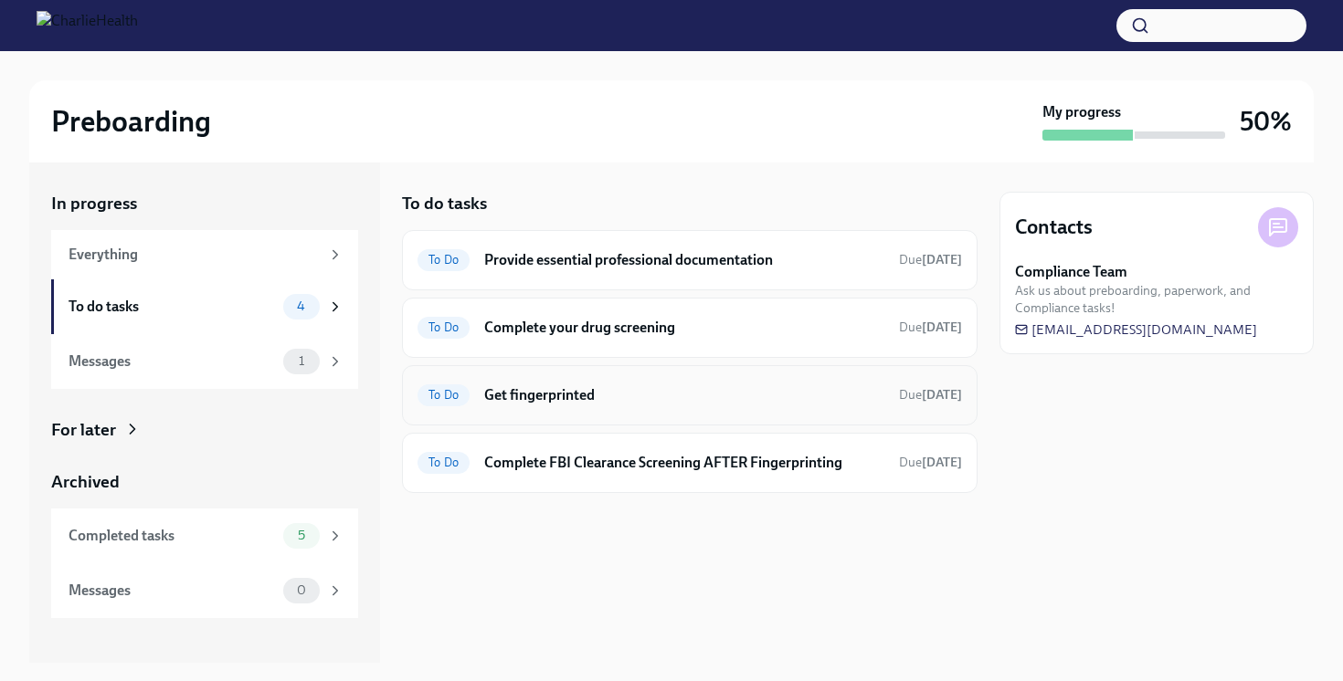
click at [497, 396] on h6 "Get fingerprinted" at bounding box center [684, 396] width 400 height 20
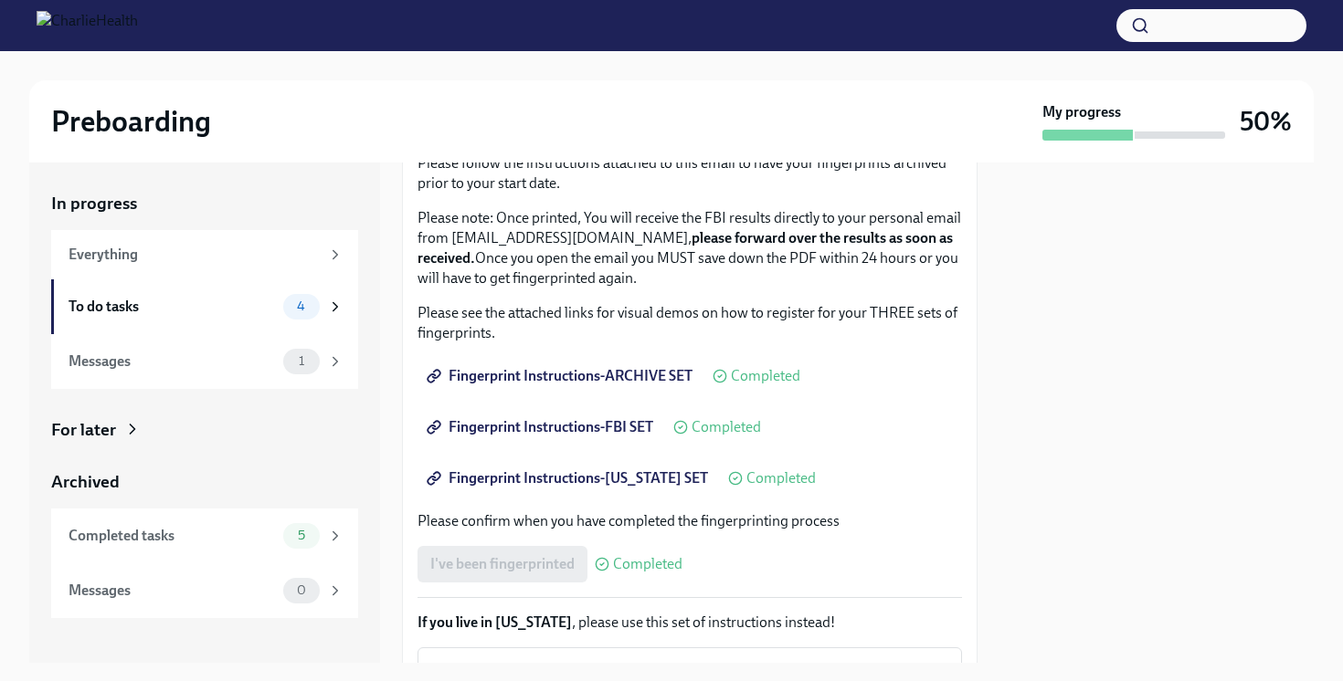
scroll to position [191, 0]
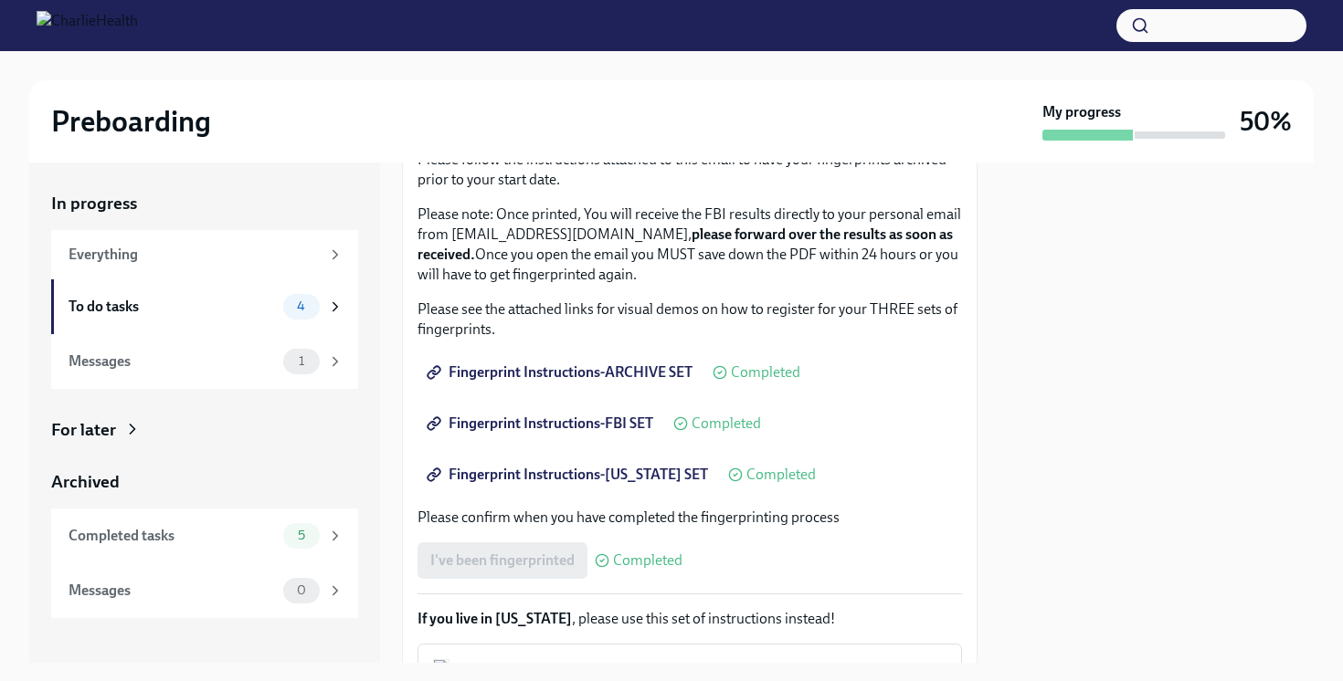
click at [571, 469] on span "Fingerprint Instructions-[US_STATE] SET" at bounding box center [569, 475] width 278 height 18
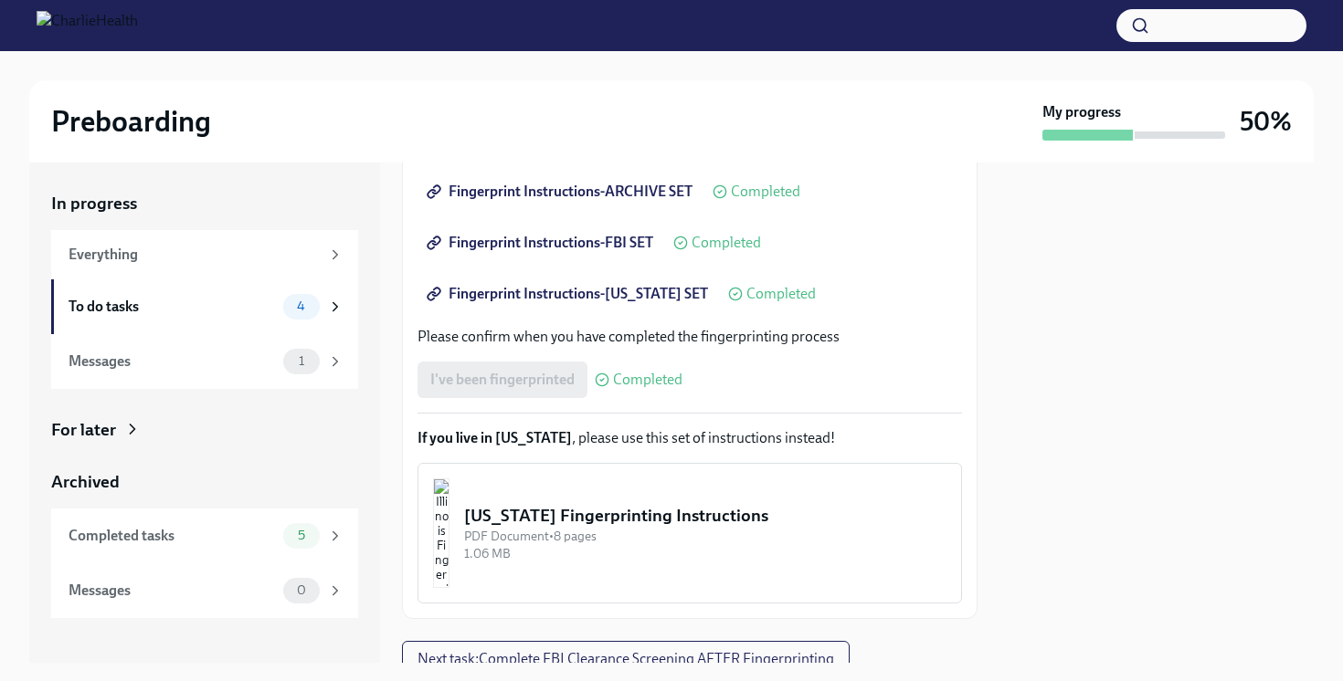
scroll to position [445, 0]
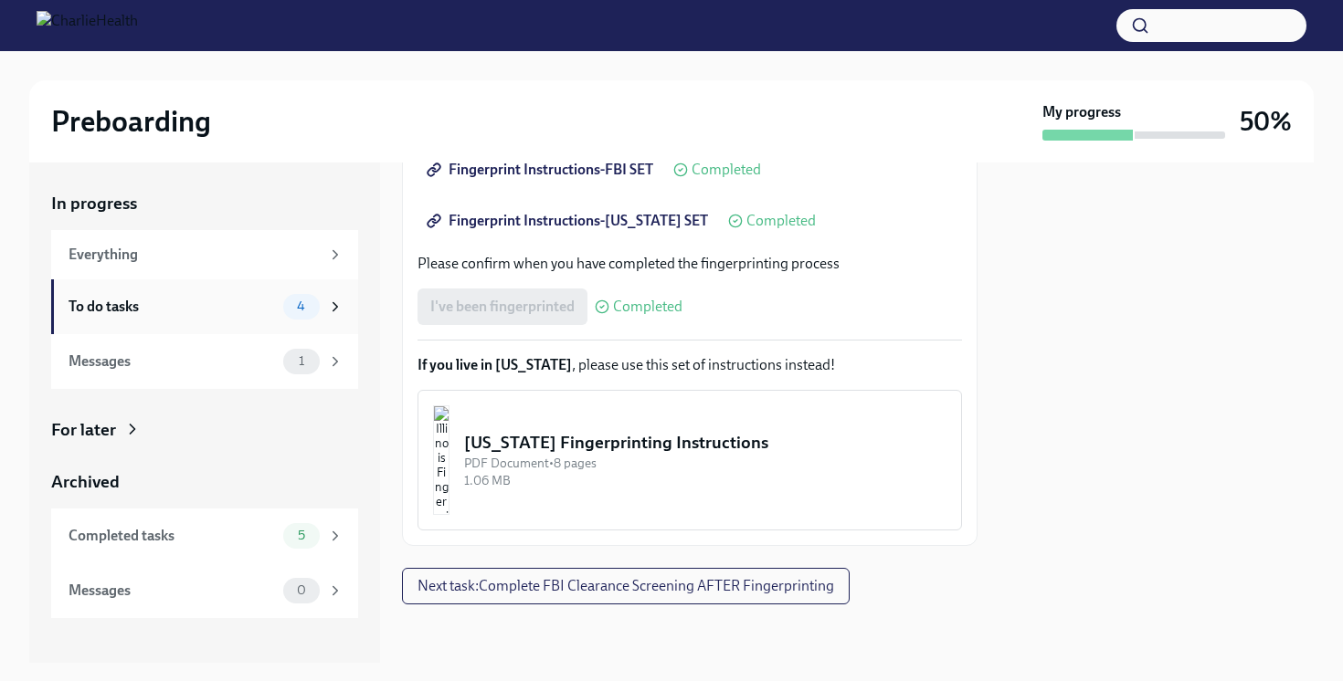
click at [301, 300] on span "4" at bounding box center [301, 307] width 30 height 14
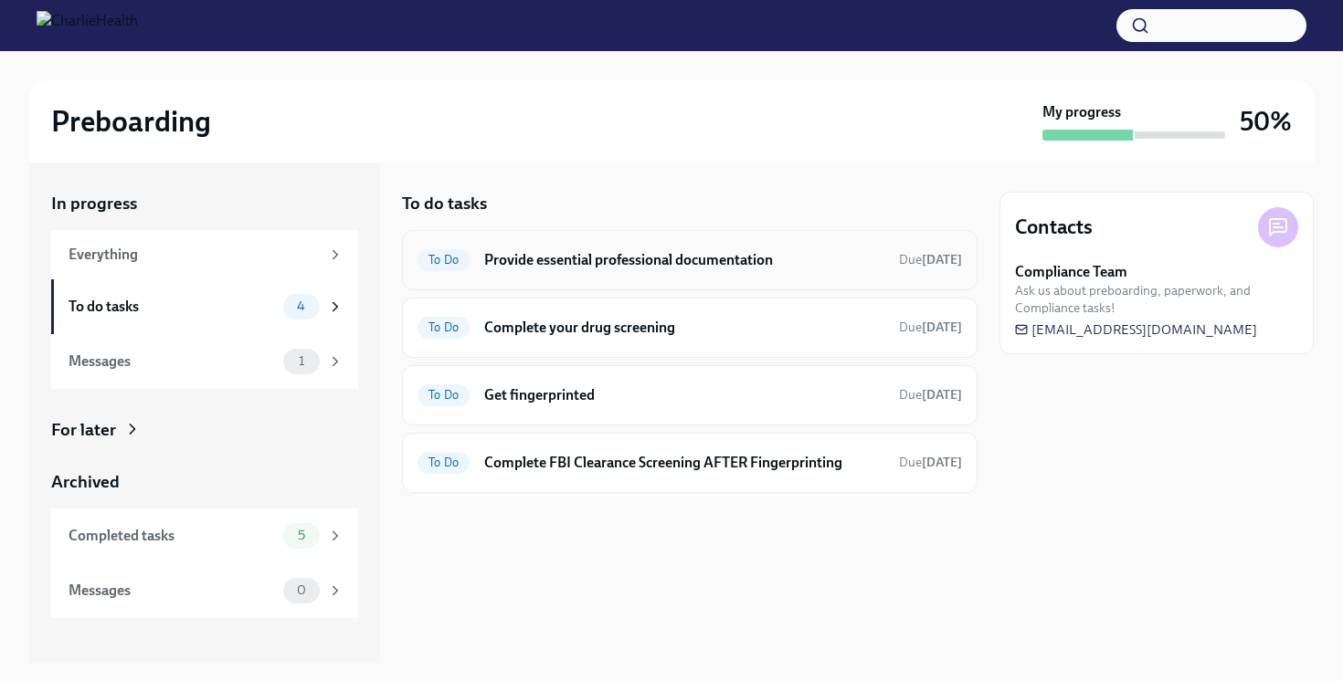
click at [600, 258] on h6 "Provide essential professional documentation" at bounding box center [684, 260] width 400 height 20
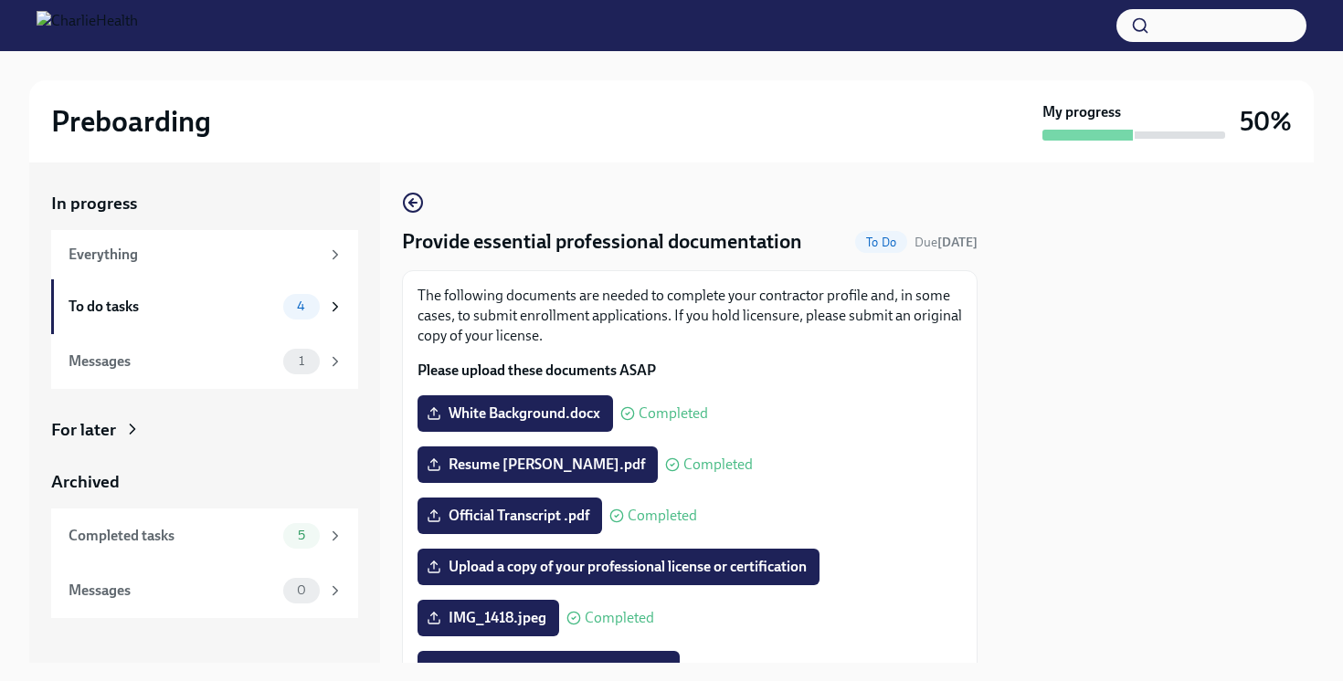
scroll to position [195, 0]
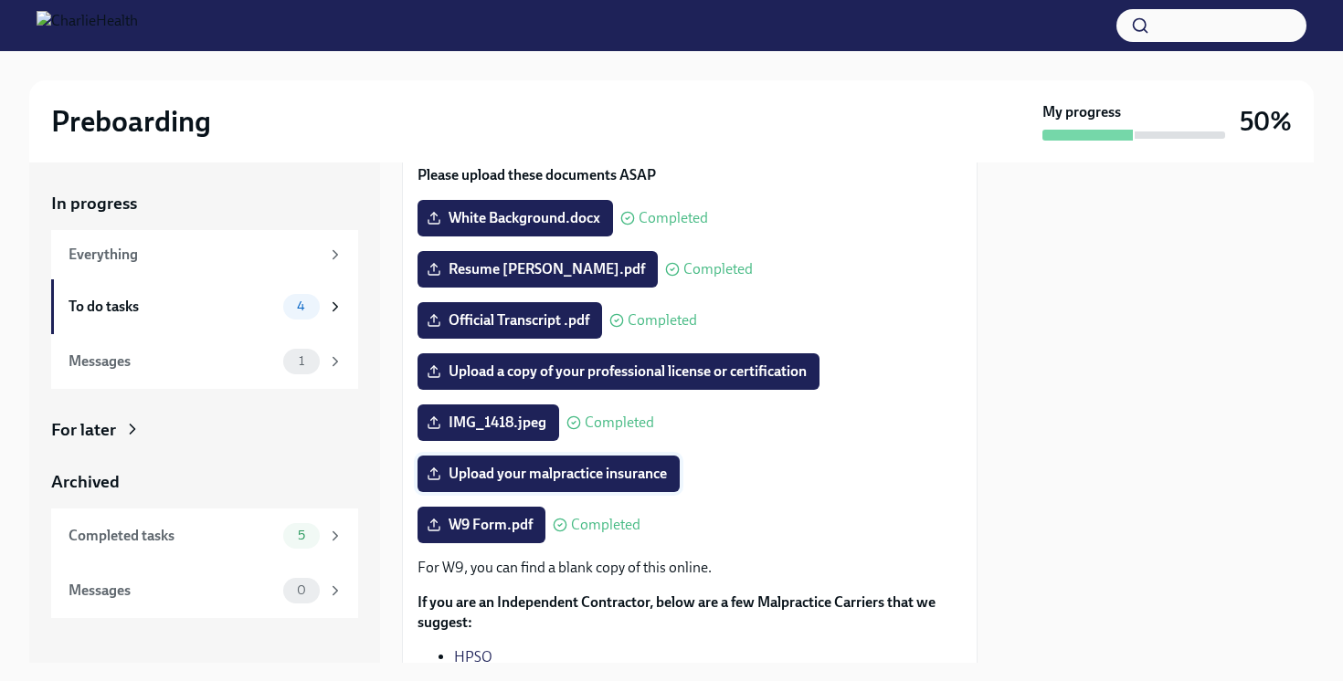
click at [492, 475] on span "Upload your malpractice insurance" at bounding box center [548, 474] width 237 height 18
click at [0, 0] on input "Upload your malpractice insurance" at bounding box center [0, 0] width 0 height 0
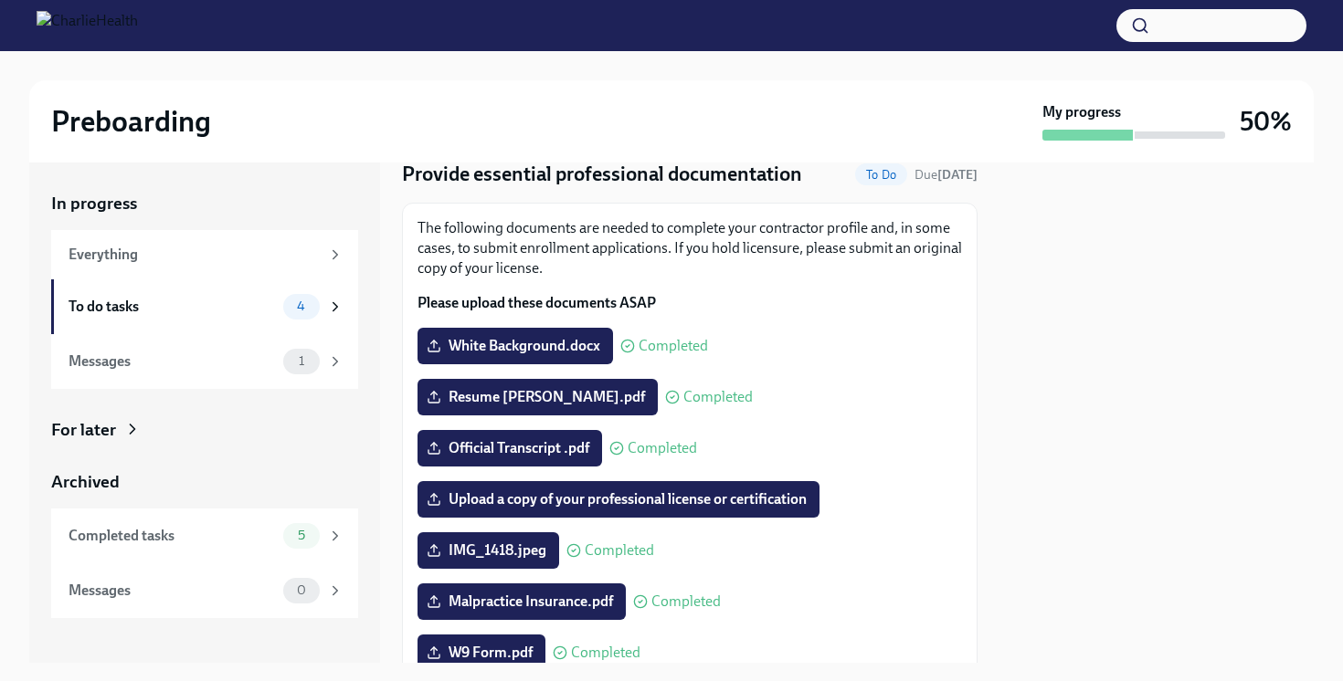
scroll to position [0, 0]
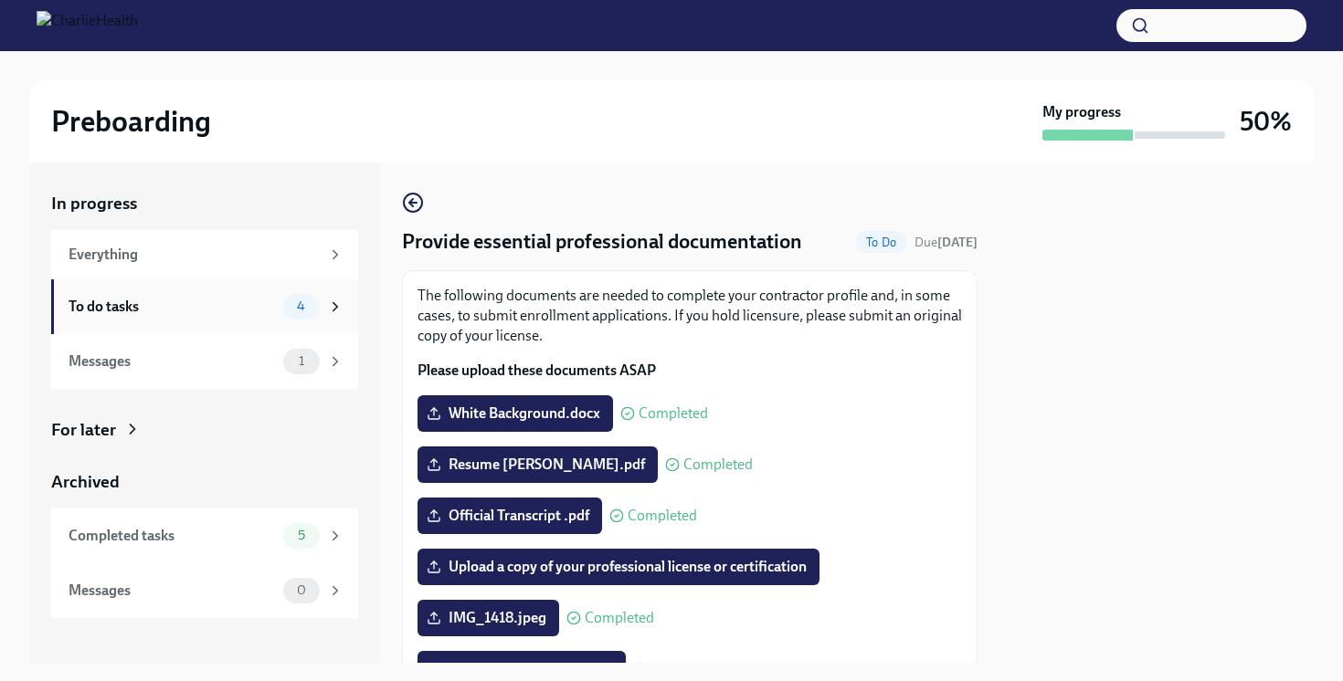
click at [253, 302] on div "To do tasks" at bounding box center [172, 307] width 207 height 20
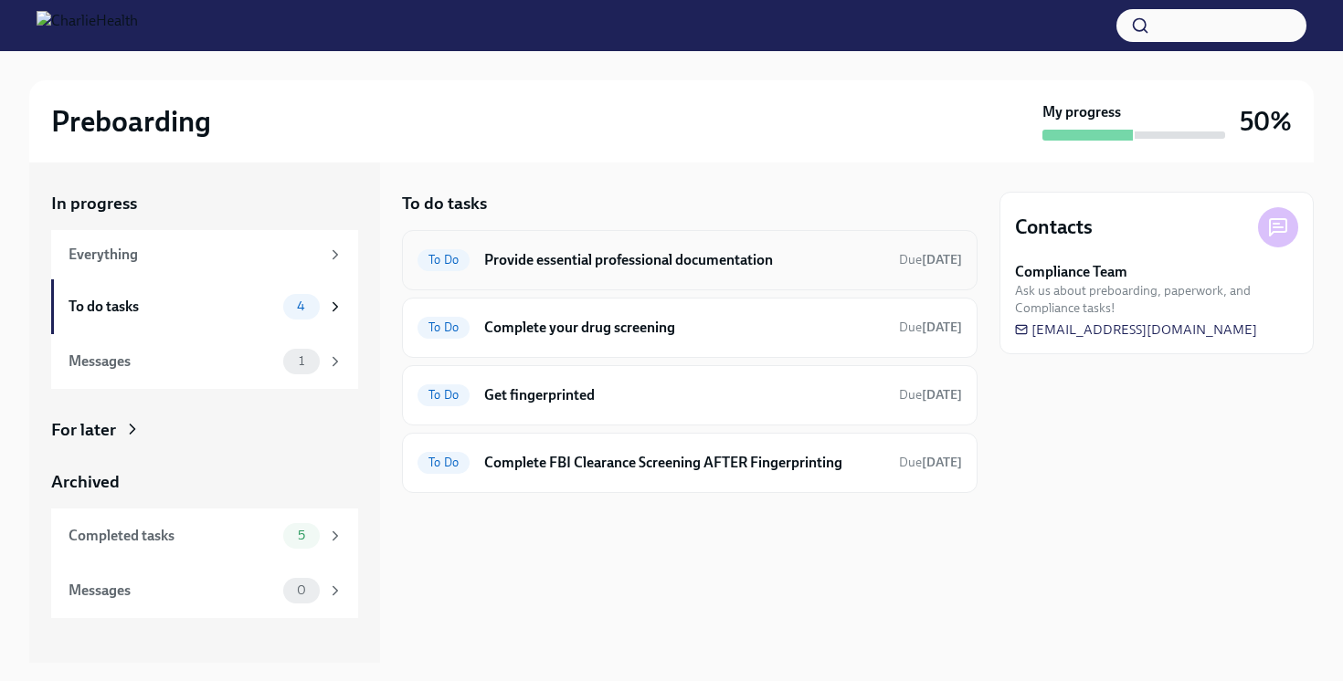
click at [643, 268] on h6 "Provide essential professional documentation" at bounding box center [684, 260] width 400 height 20
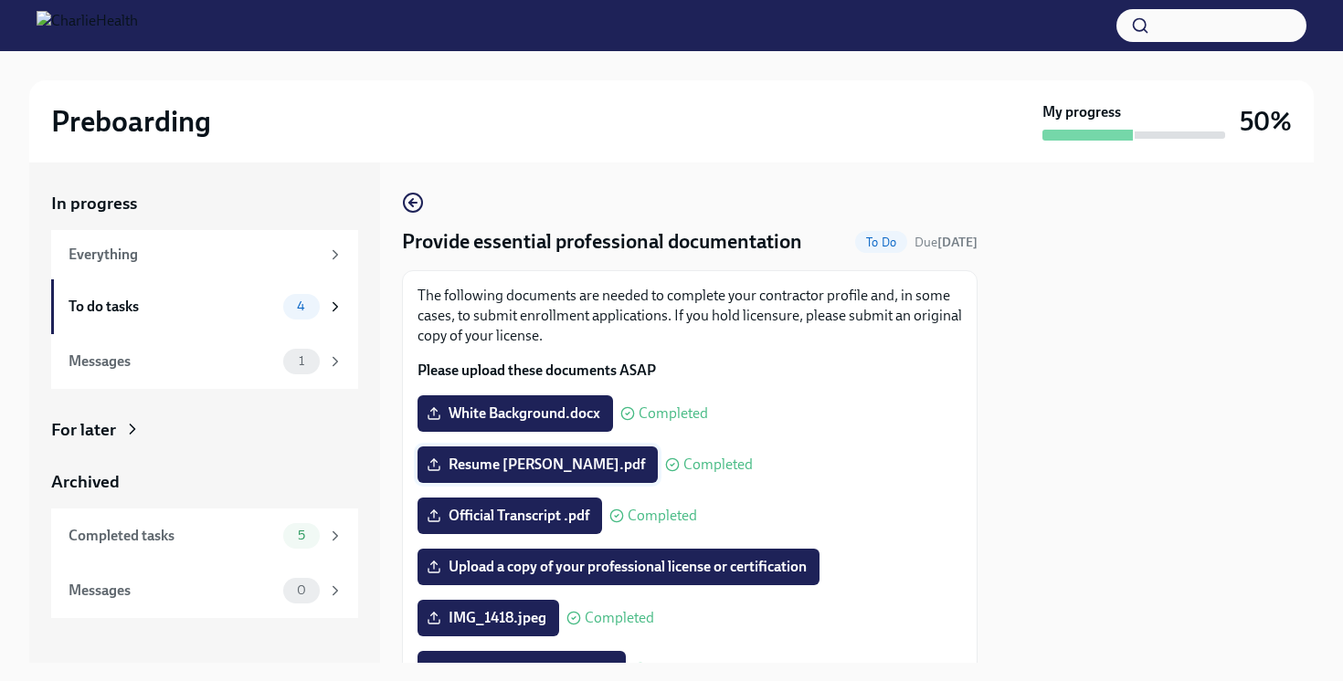
scroll to position [85, 0]
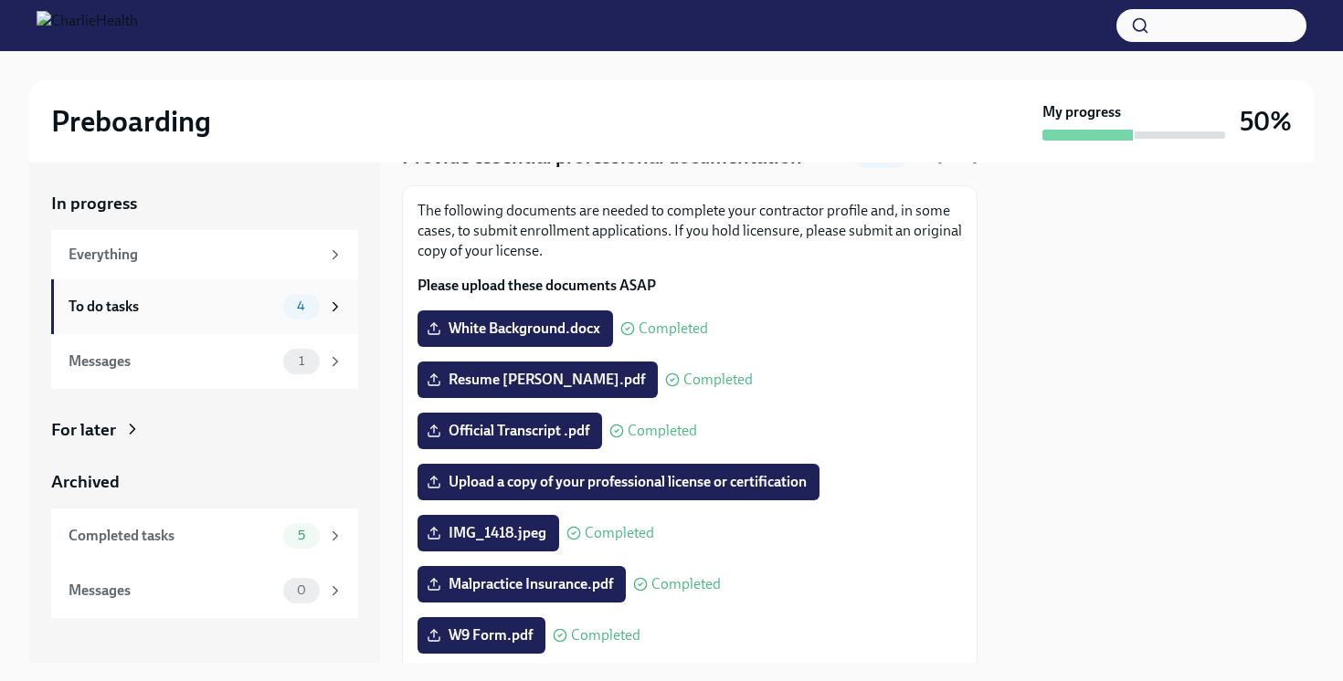
click at [243, 314] on div "To do tasks" at bounding box center [172, 307] width 207 height 20
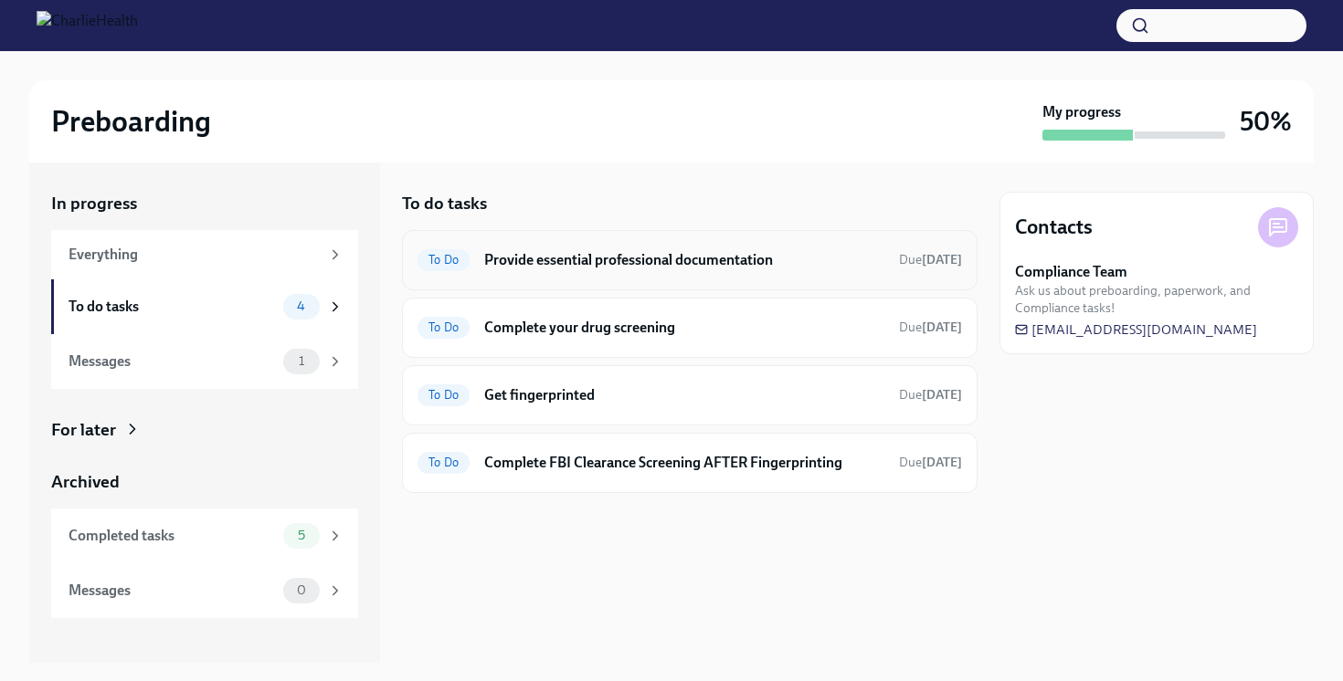
click at [650, 263] on h6 "Provide essential professional documentation" at bounding box center [684, 260] width 400 height 20
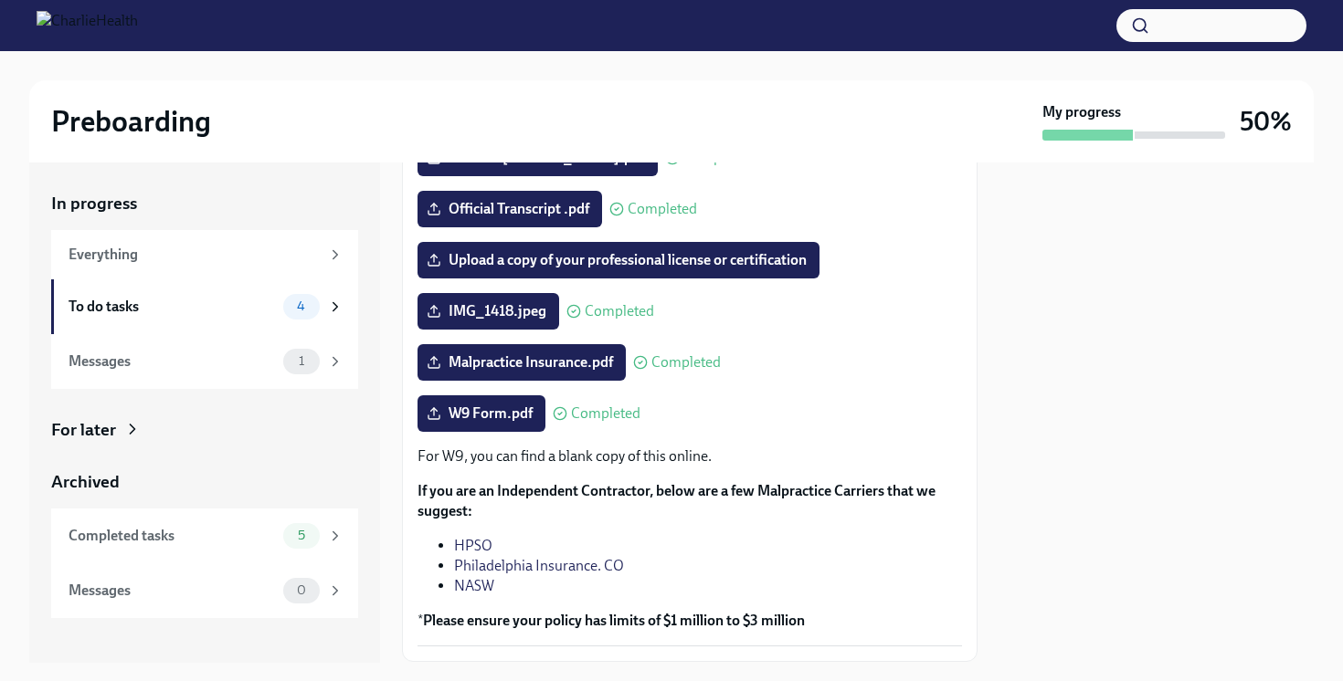
scroll to position [423, 0]
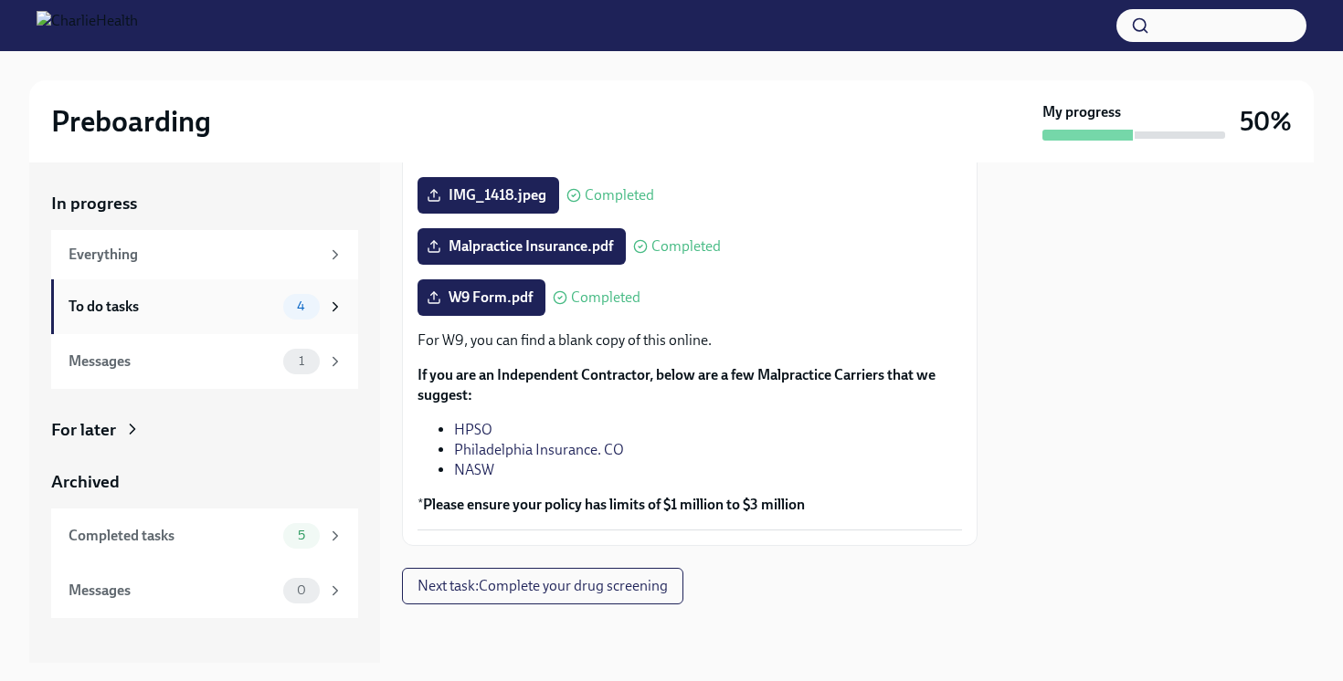
click at [278, 315] on div "To do tasks 4" at bounding box center [206, 307] width 275 height 26
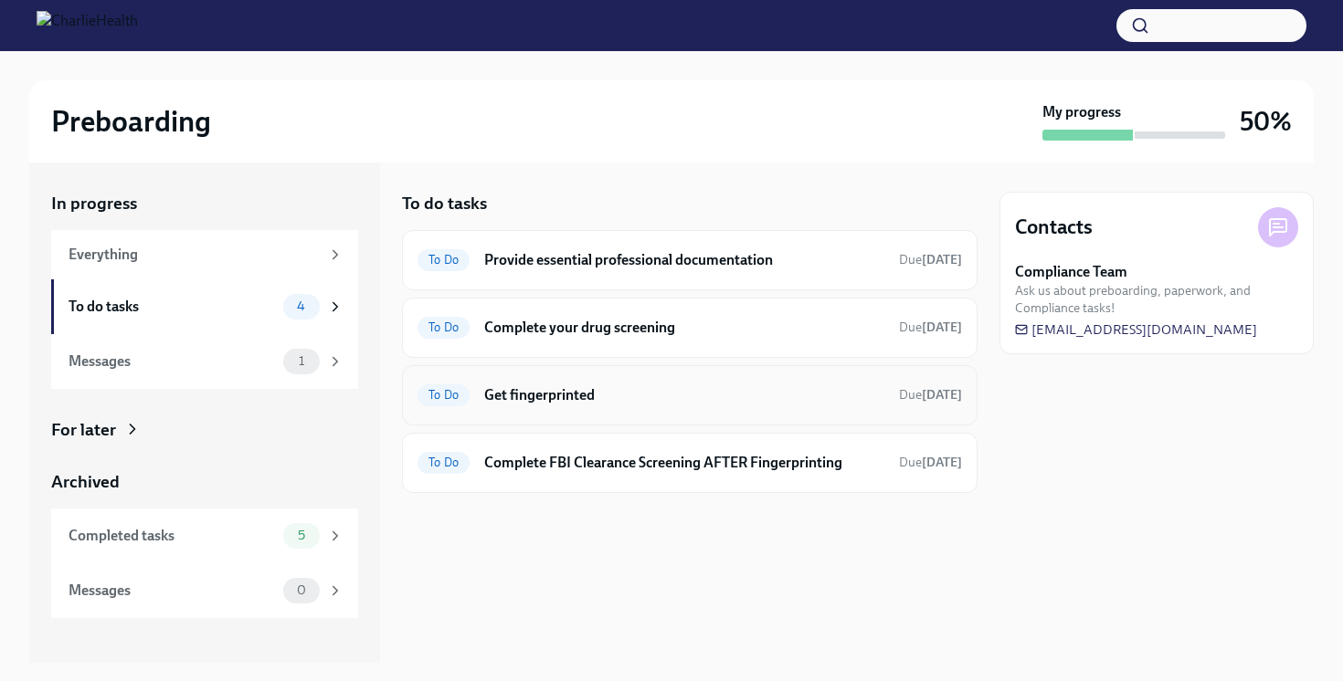
click at [550, 395] on h6 "Get fingerprinted" at bounding box center [684, 396] width 400 height 20
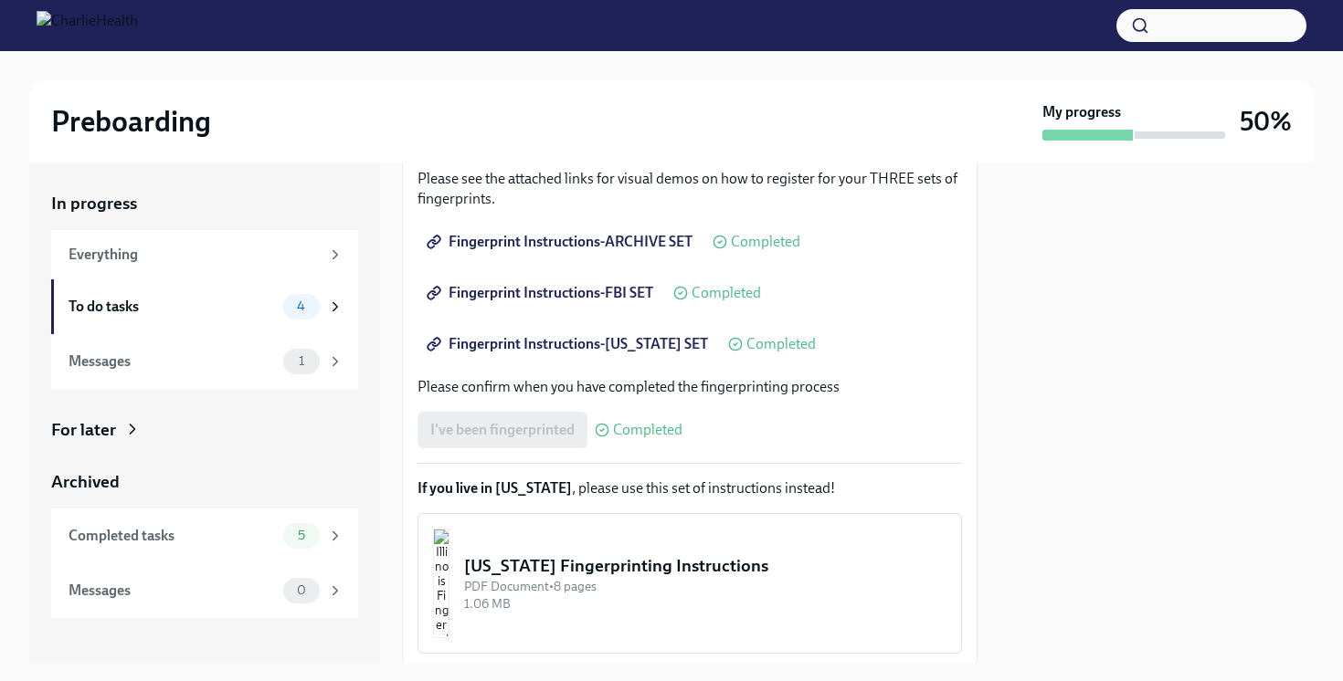
scroll to position [366, 0]
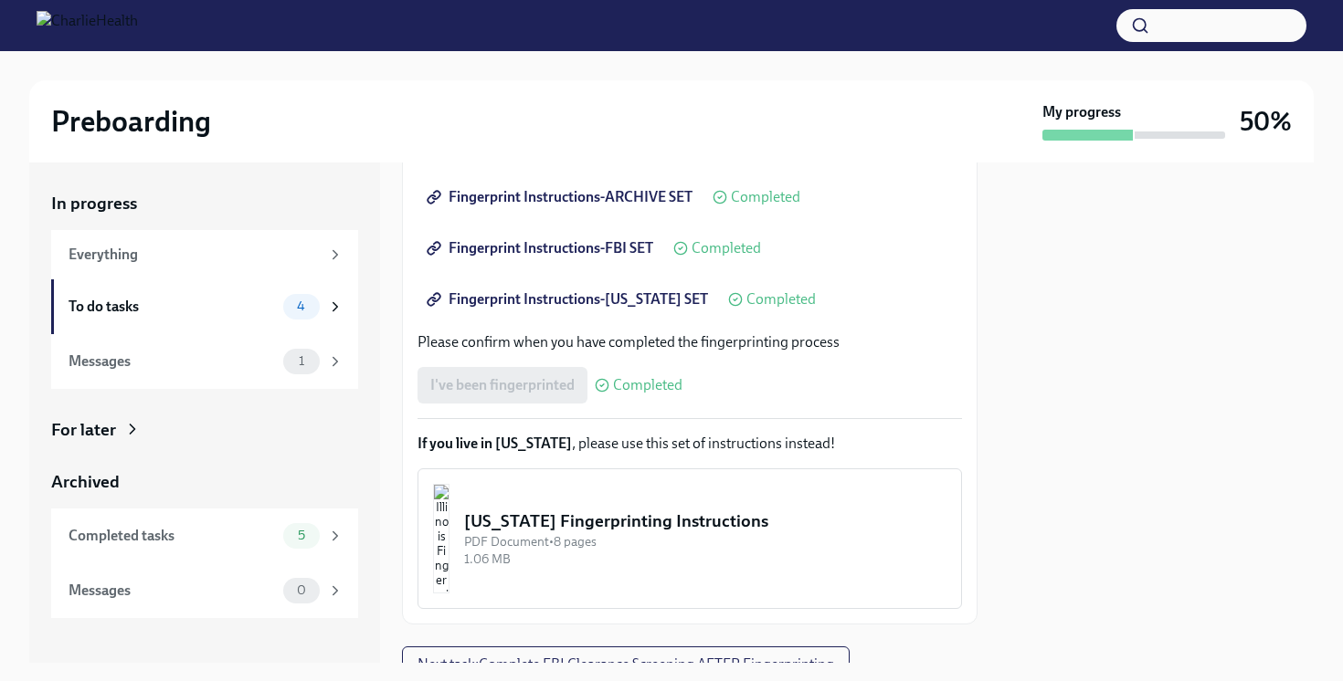
click at [542, 381] on div "I've been fingerprinted Completed" at bounding box center [549, 385] width 265 height 37
click at [616, 389] on span "Completed" at bounding box center [647, 385] width 69 height 15
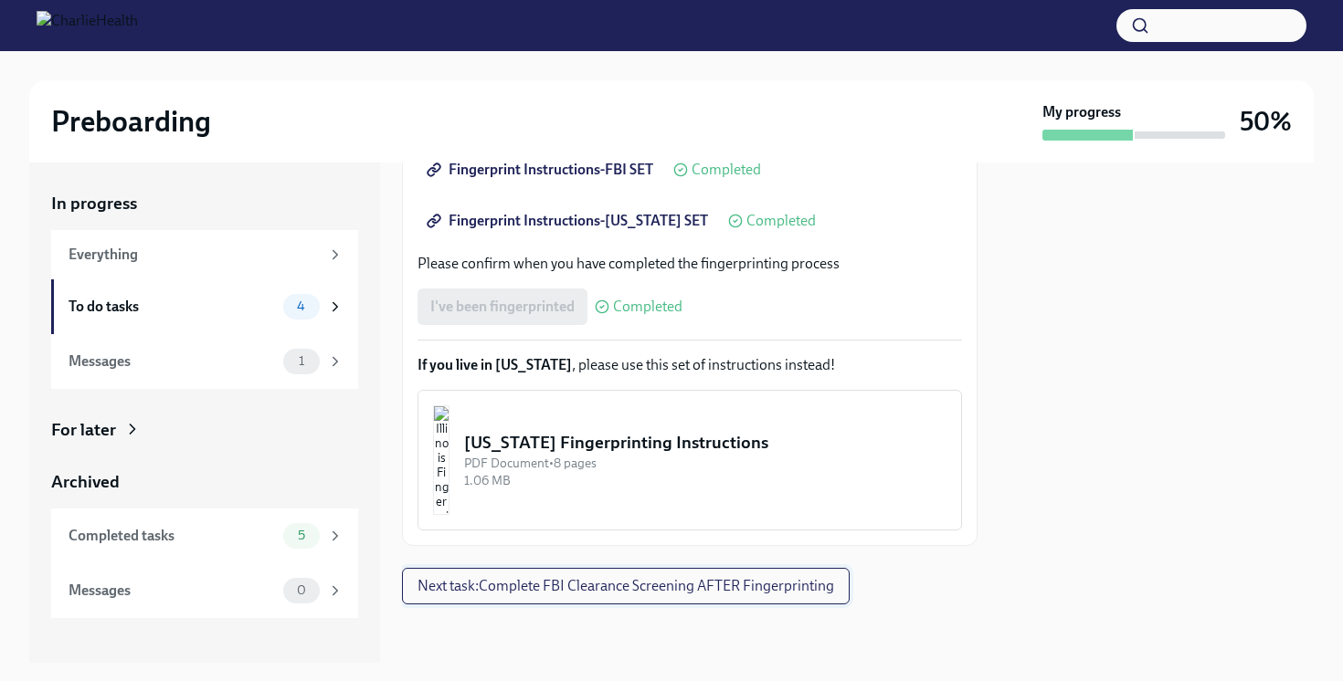
click at [535, 592] on span "Next task : Complete FBI Clearance Screening AFTER Fingerprinting" at bounding box center [625, 586] width 417 height 18
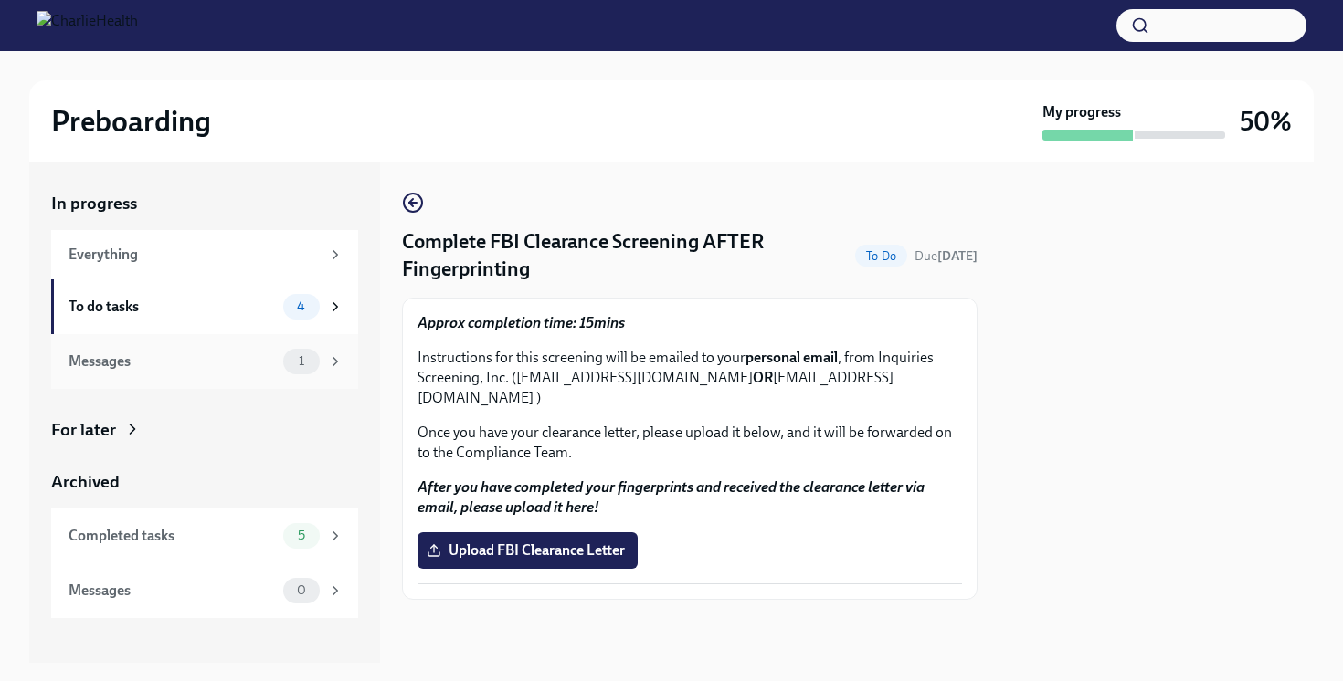
click at [261, 343] on div "Messages 1" at bounding box center [204, 361] width 307 height 55
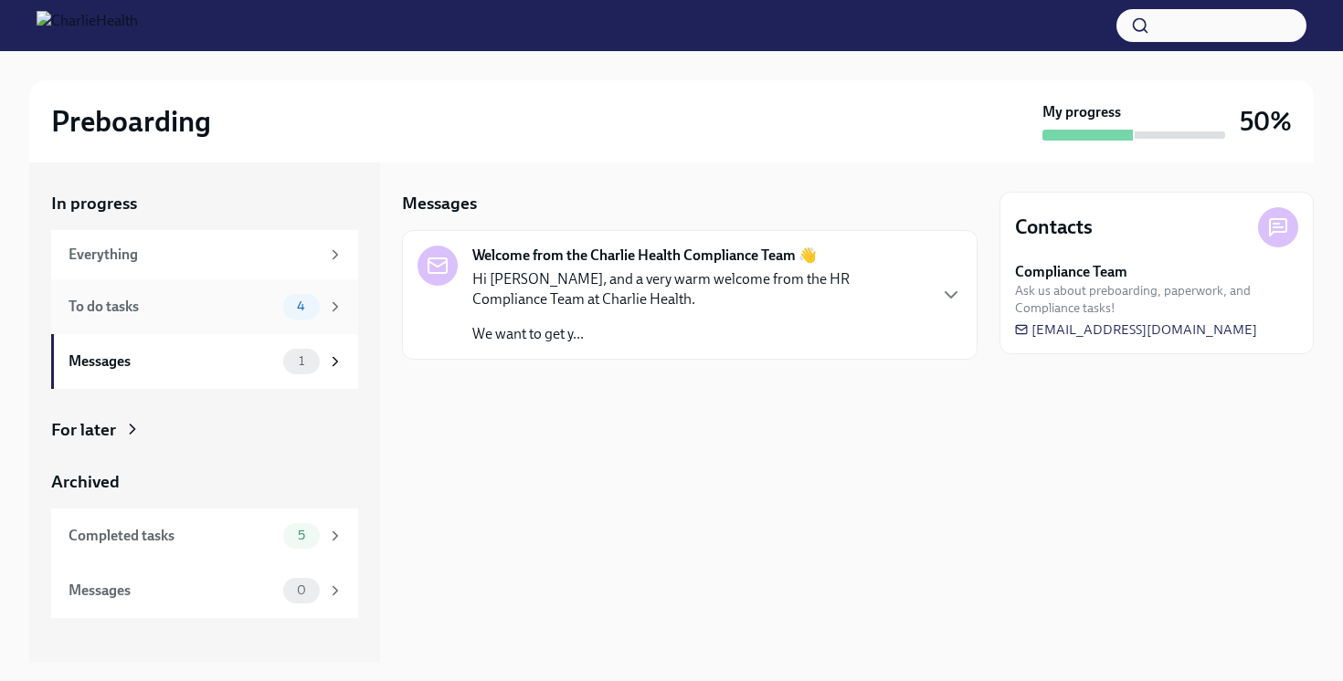
click at [270, 305] on div "To do tasks" at bounding box center [172, 307] width 207 height 20
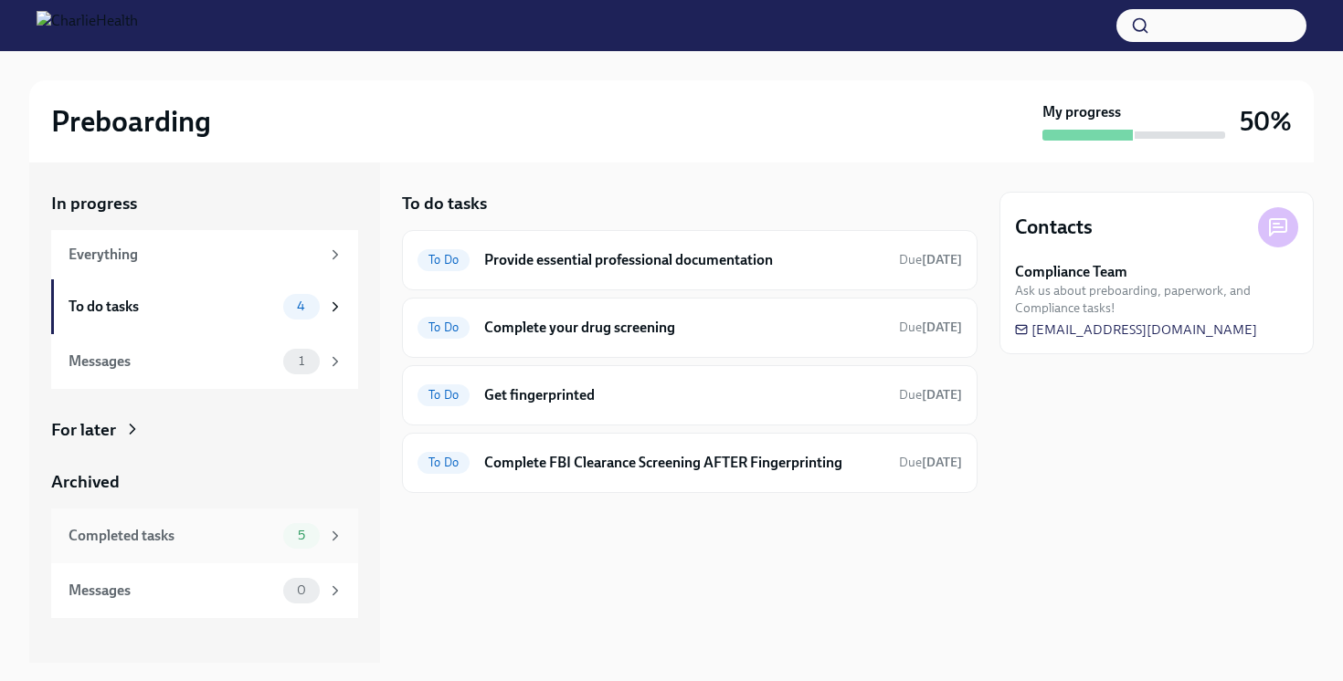
click at [195, 553] on div "Completed tasks 5" at bounding box center [204, 536] width 307 height 55
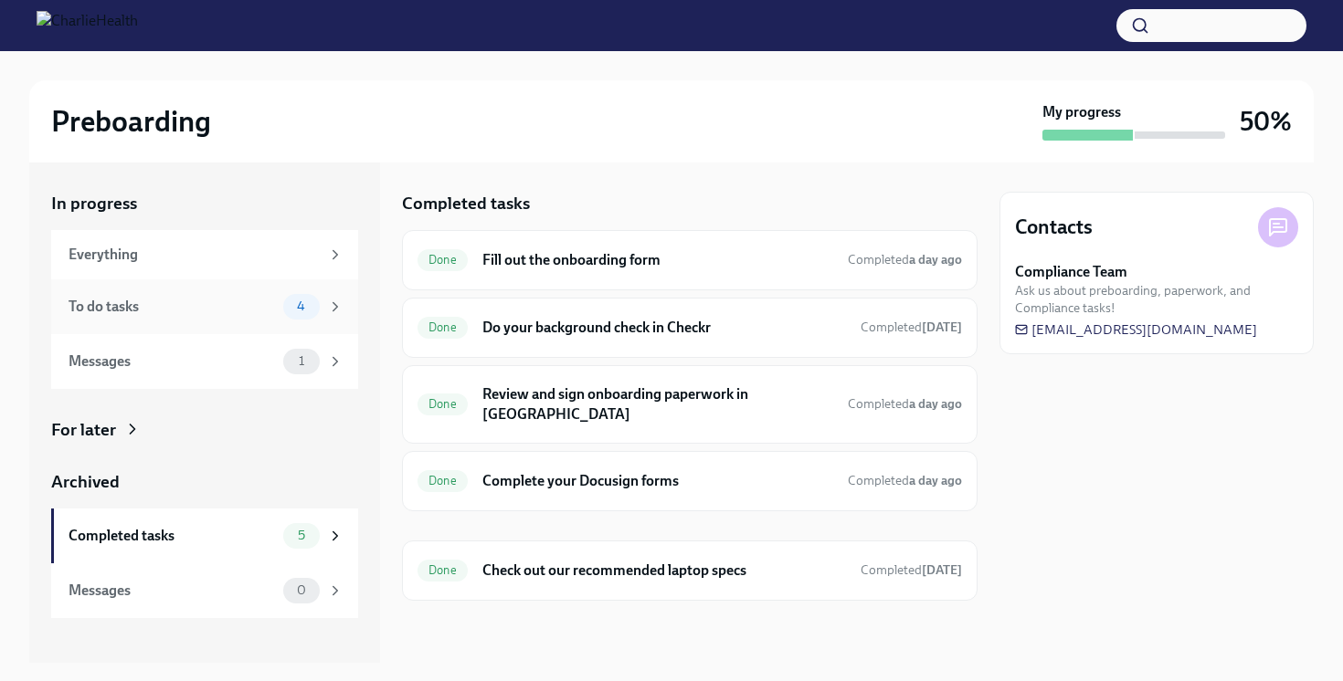
click at [311, 316] on div "4" at bounding box center [301, 307] width 37 height 26
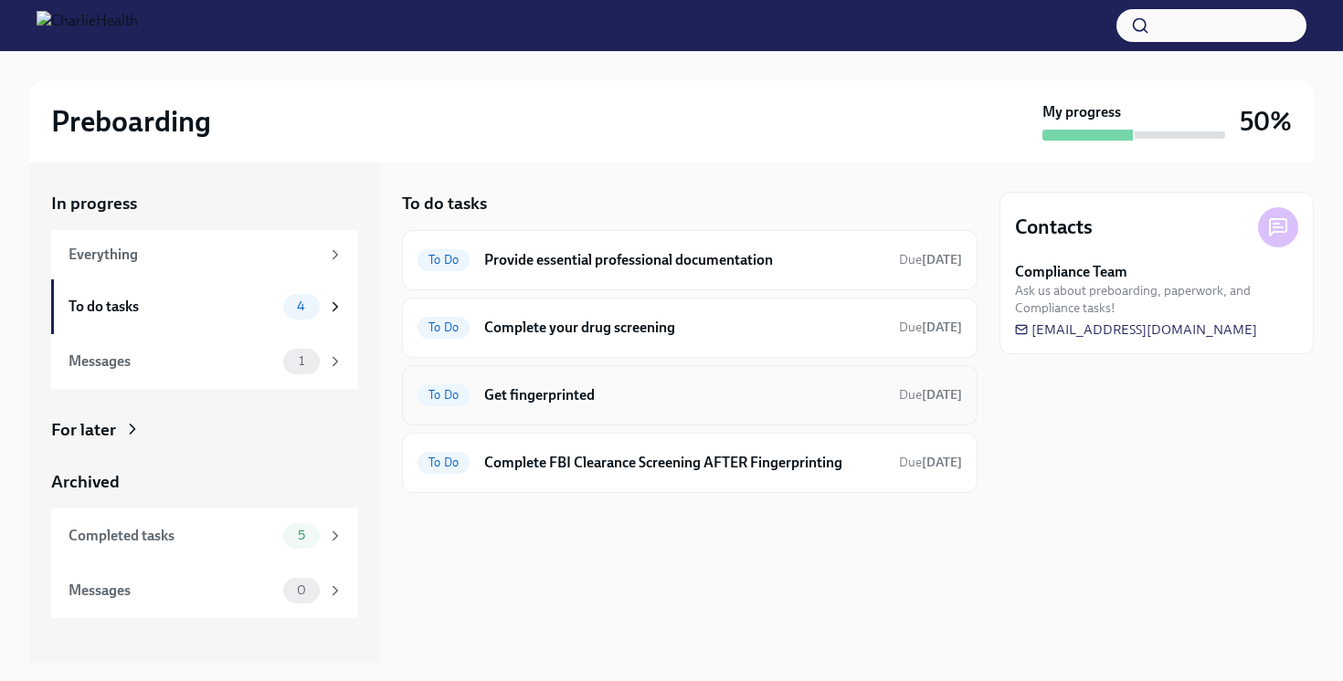
click at [607, 399] on h6 "Get fingerprinted" at bounding box center [684, 396] width 400 height 20
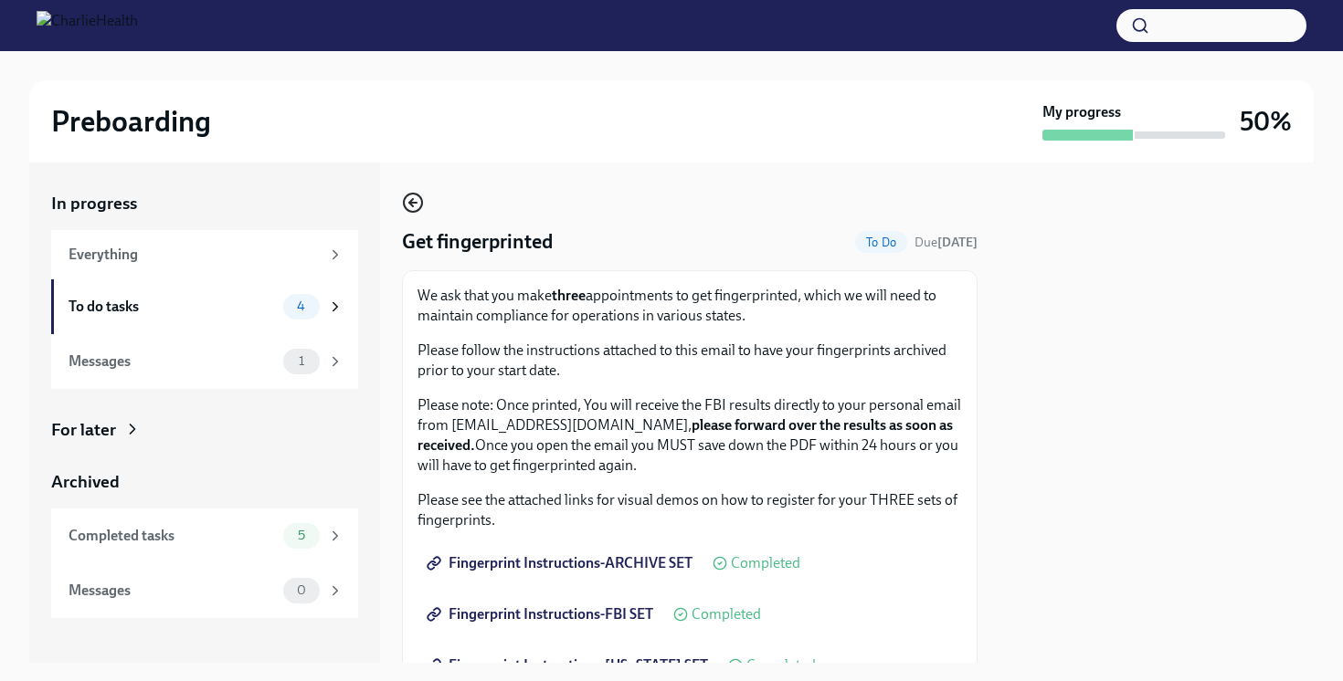
click at [412, 210] on icon "button" at bounding box center [413, 203] width 22 height 22
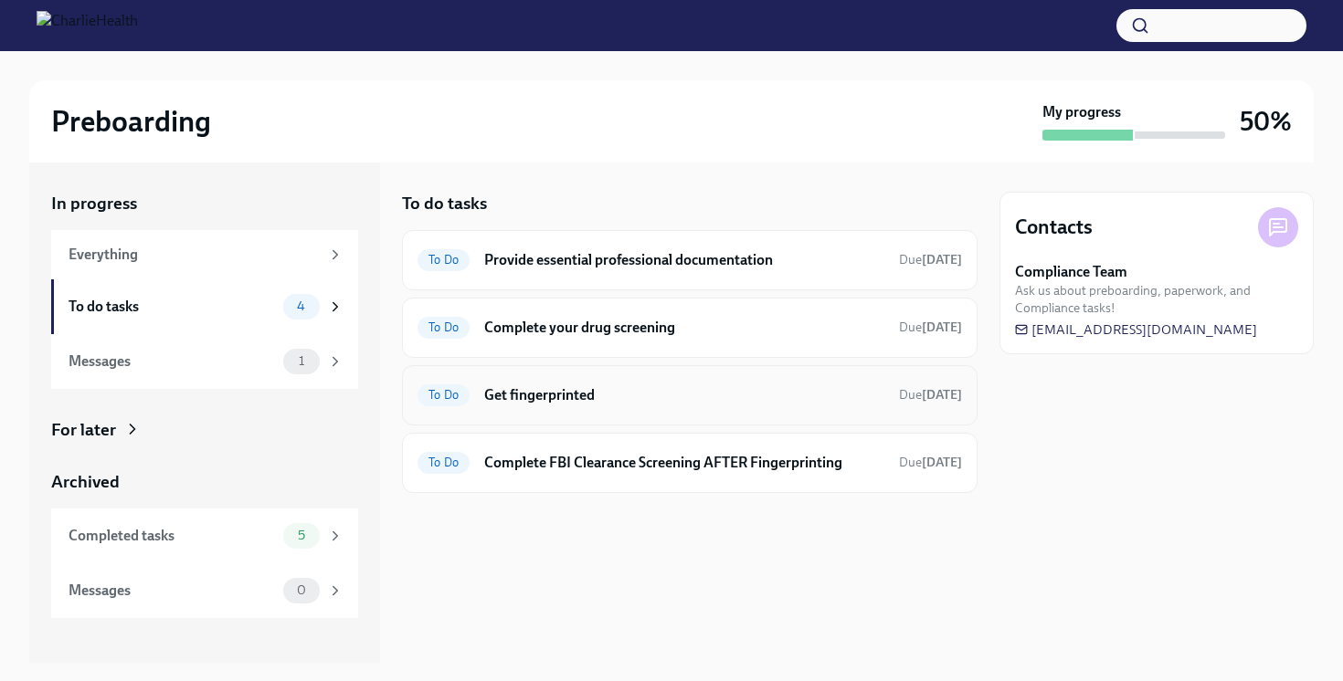
click at [515, 386] on h6 "Get fingerprinted" at bounding box center [684, 396] width 400 height 20
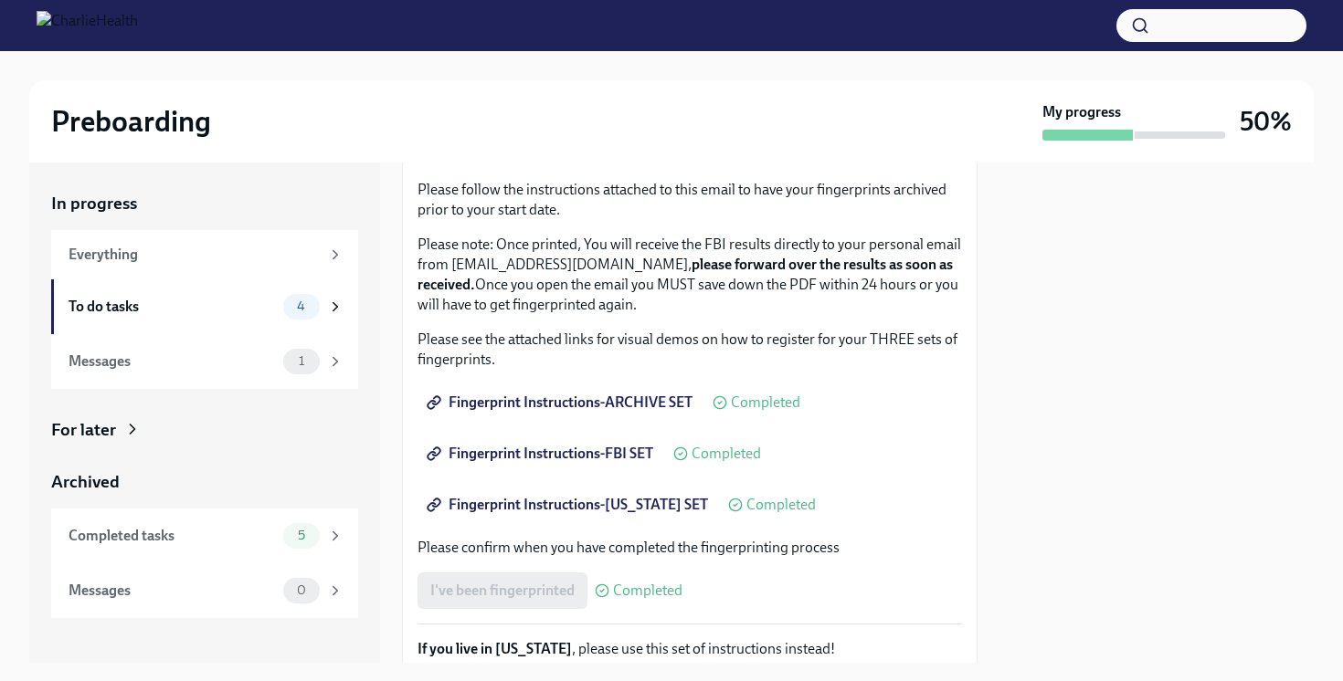
scroll to position [173, 0]
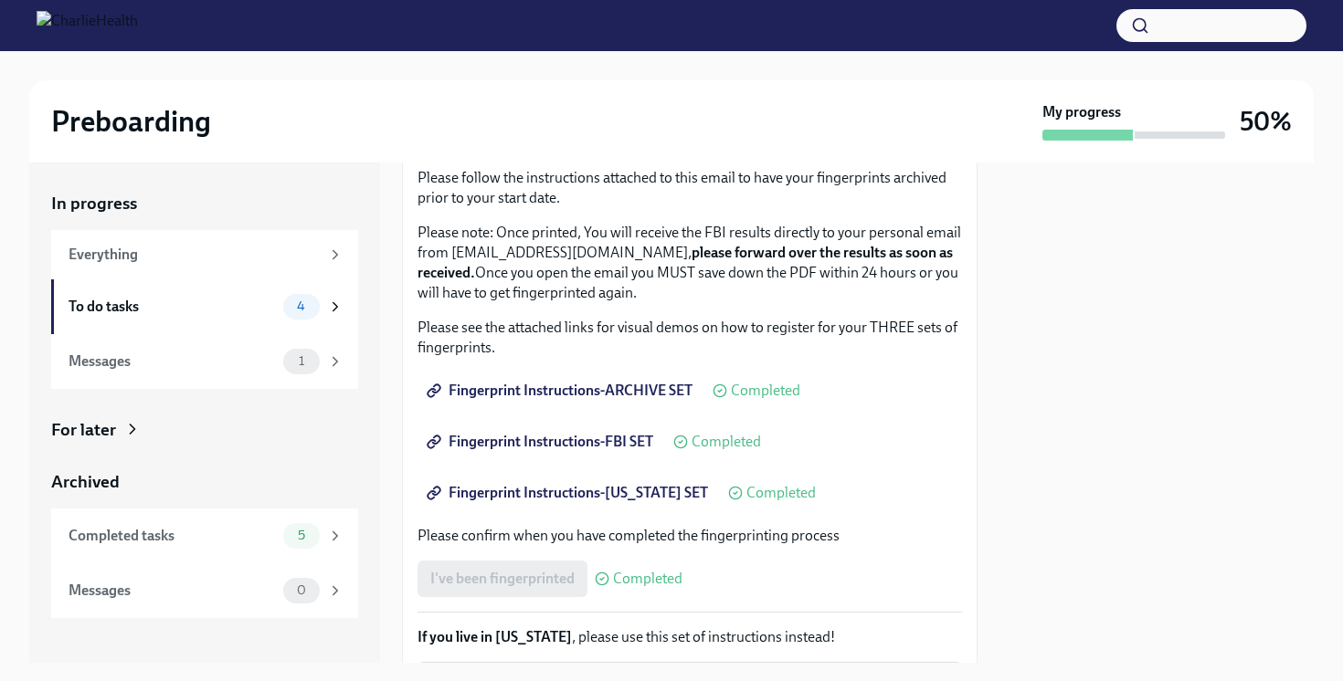
click at [603, 396] on span "Fingerprint Instructions-ARCHIVE SET" at bounding box center [561, 391] width 262 height 18
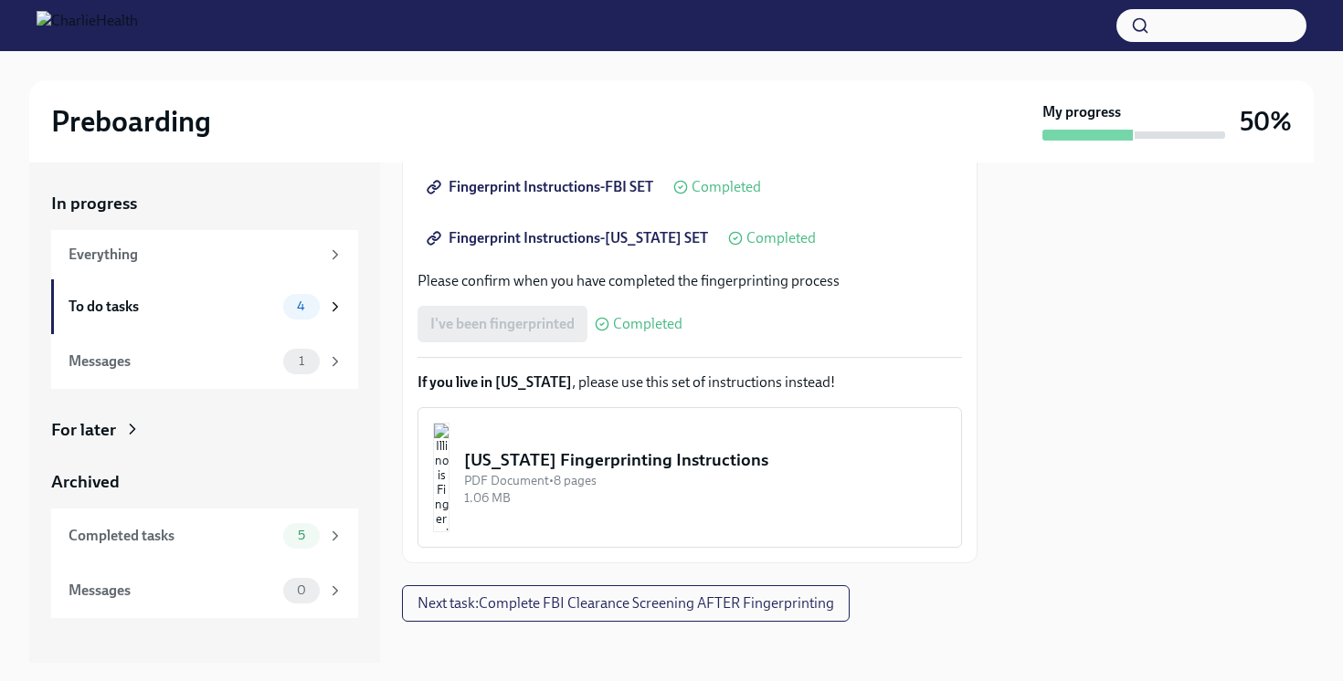
scroll to position [445, 0]
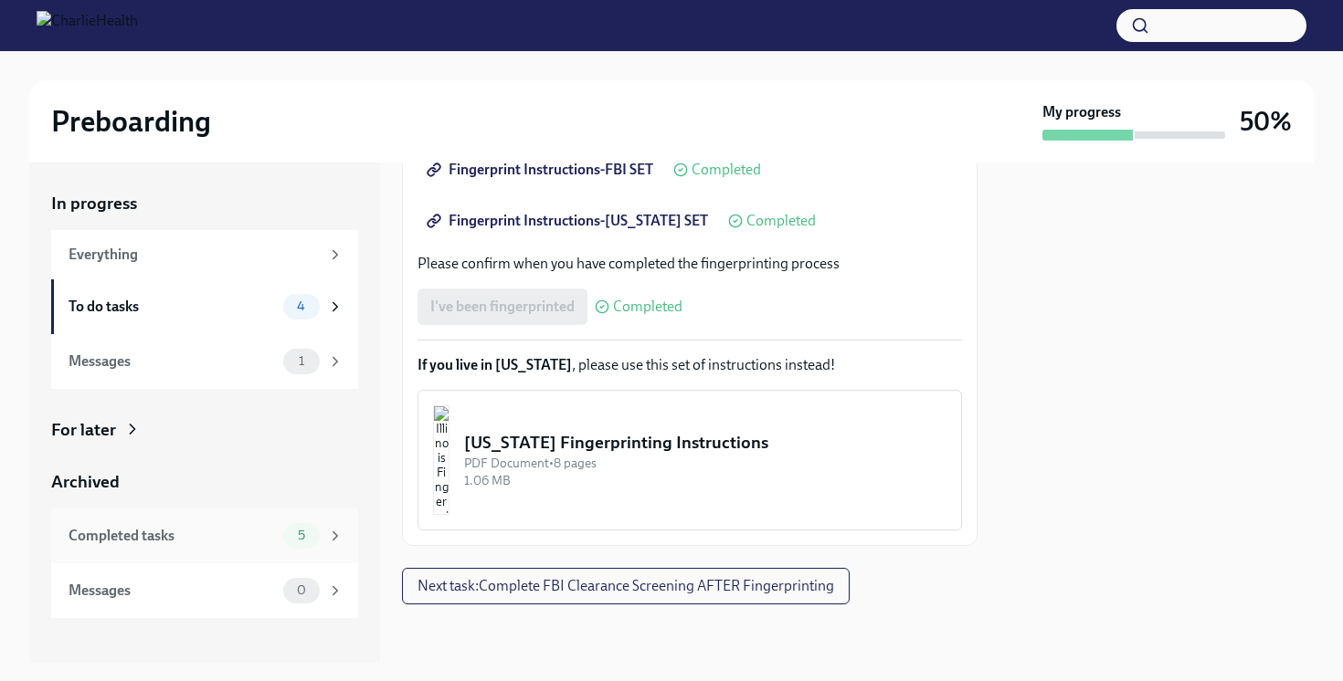
click at [227, 539] on div "Completed tasks" at bounding box center [172, 536] width 207 height 20
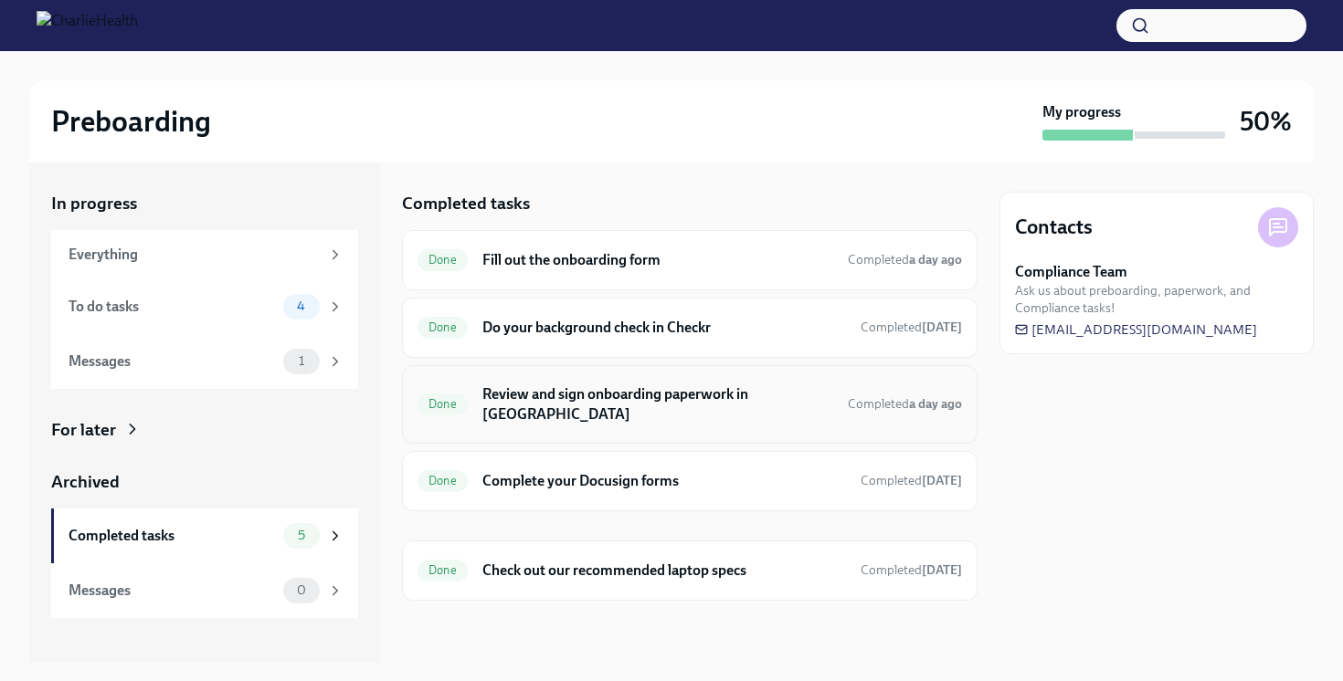
click at [493, 372] on div "Done Review and sign onboarding paperwork in [GEOGRAPHIC_DATA] Completed a day …" at bounding box center [690, 404] width 576 height 79
click at [482, 390] on h6 "Review and sign onboarding paperwork in [GEOGRAPHIC_DATA]" at bounding box center [657, 405] width 351 height 40
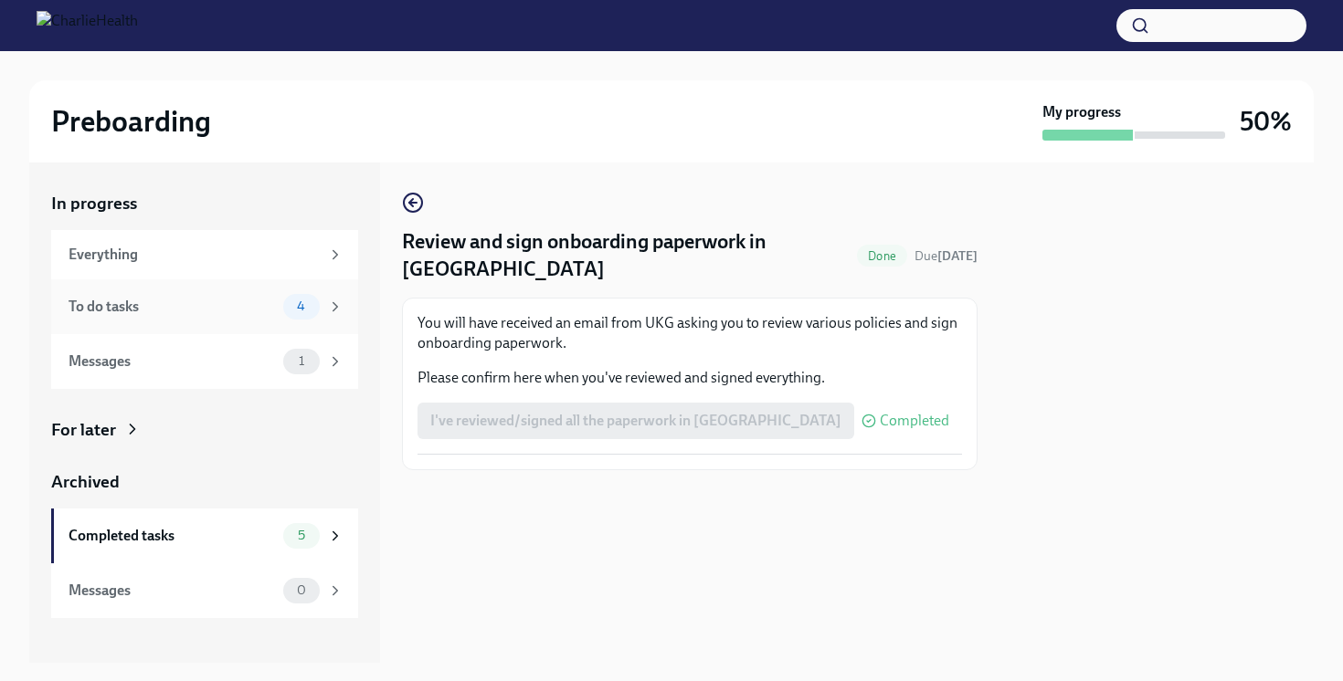
click at [215, 326] on div "To do tasks 4" at bounding box center [204, 307] width 307 height 55
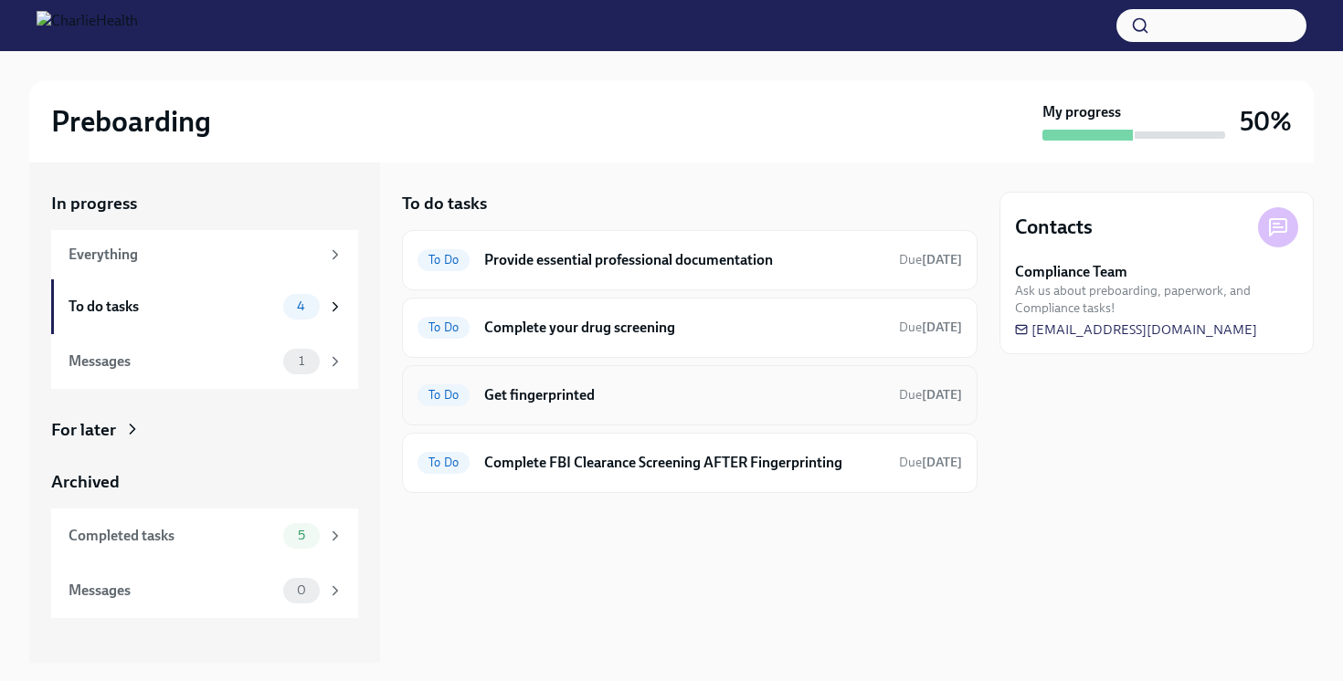
click at [636, 404] on h6 "Get fingerprinted" at bounding box center [684, 396] width 400 height 20
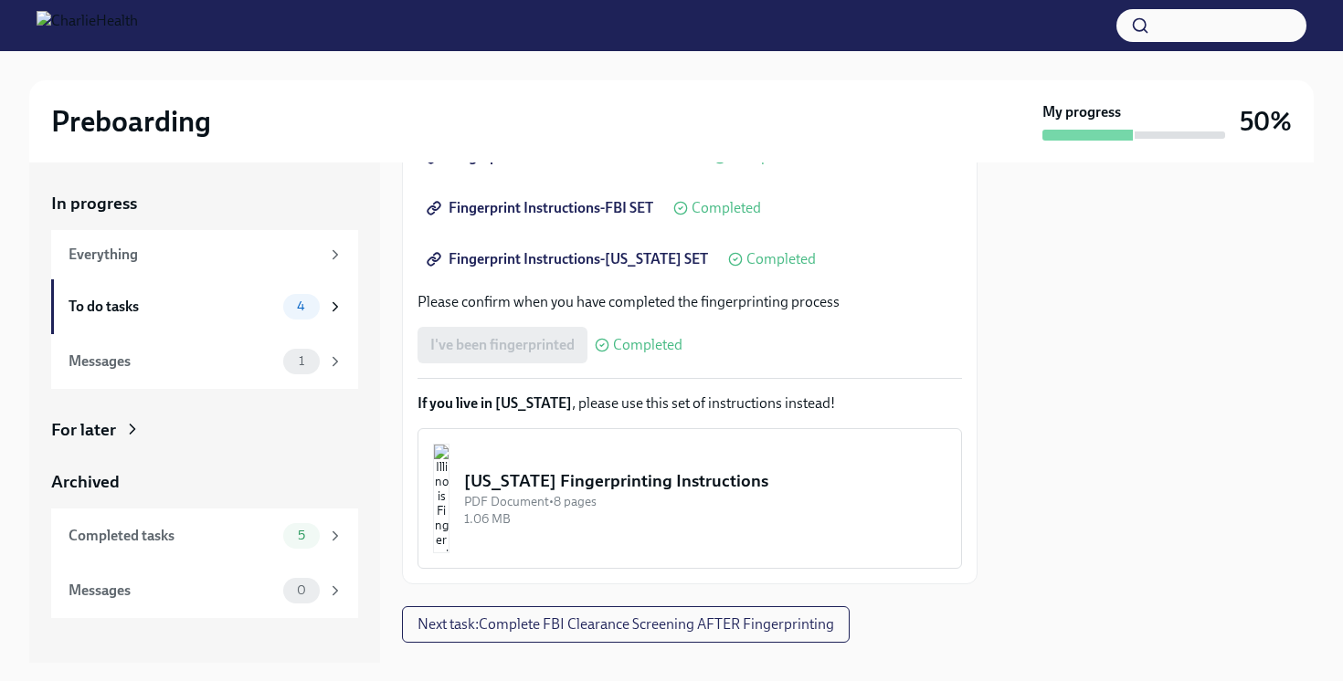
scroll to position [445, 0]
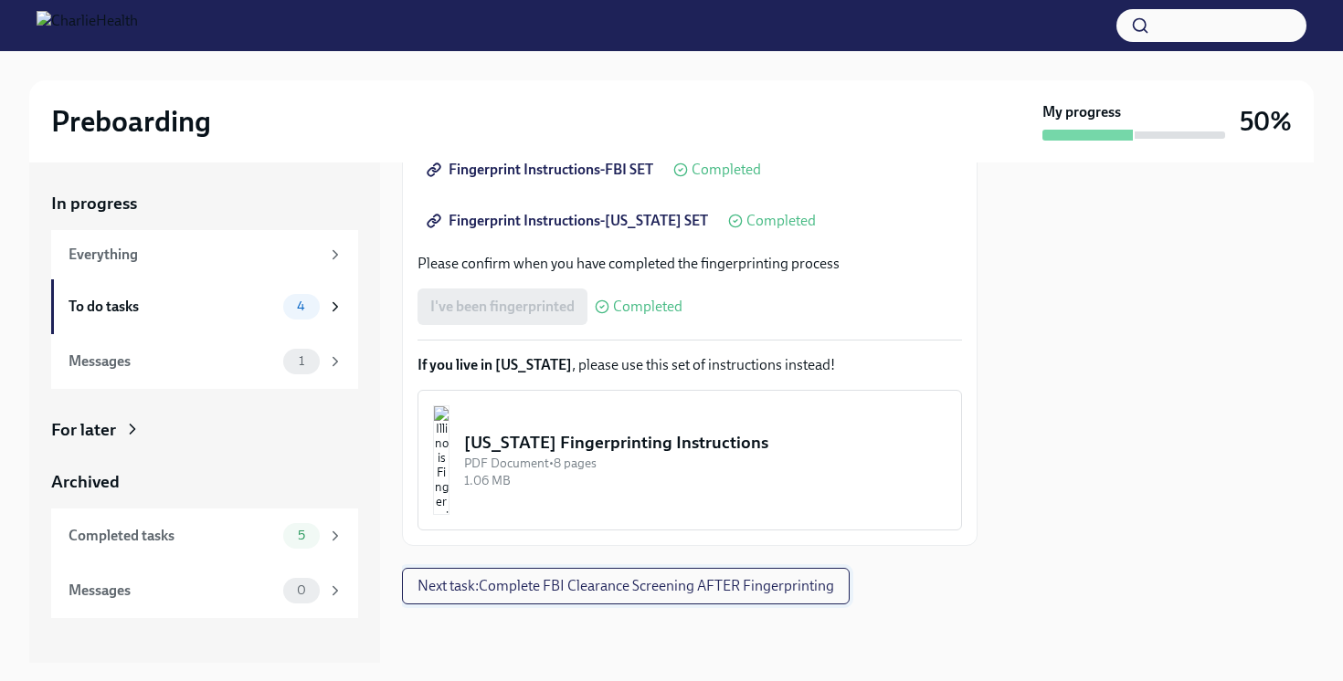
click at [549, 586] on span "Next task : Complete FBI Clearance Screening AFTER Fingerprinting" at bounding box center [625, 586] width 417 height 18
